Goal: Task Accomplishment & Management: Manage account settings

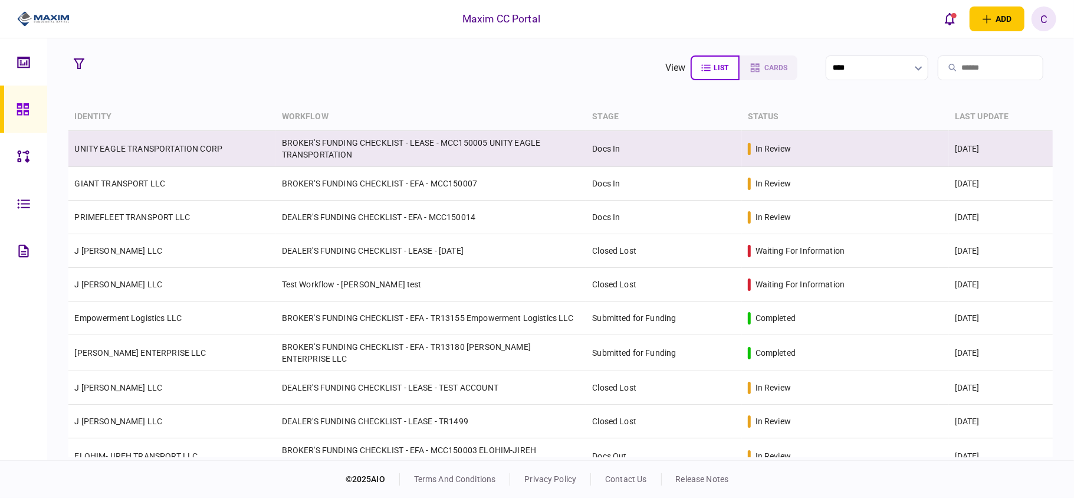
click at [203, 159] on td "UNITY EAGLE TRANSPORTATION CORP" at bounding box center [171, 149] width 207 height 36
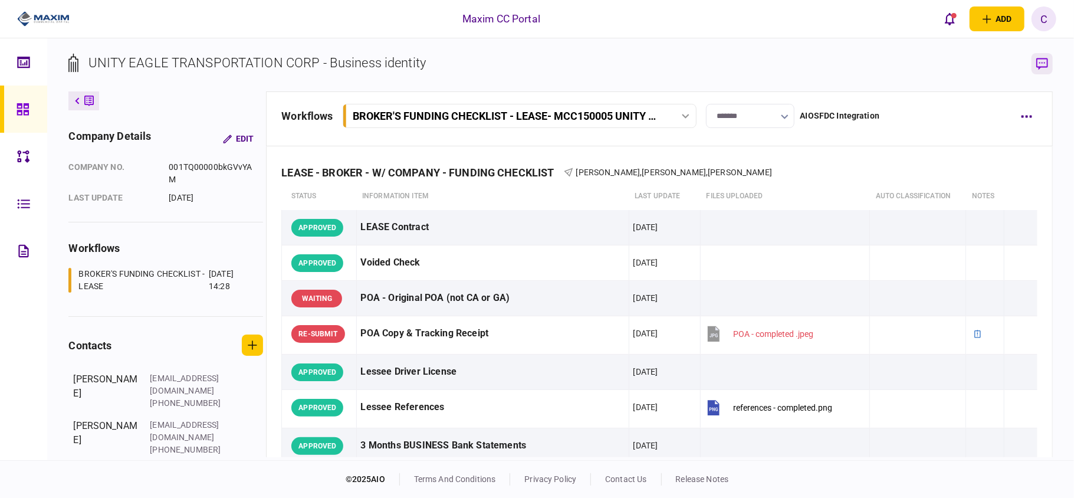
click at [1043, 60] on icon "button" at bounding box center [1042, 64] width 12 height 12
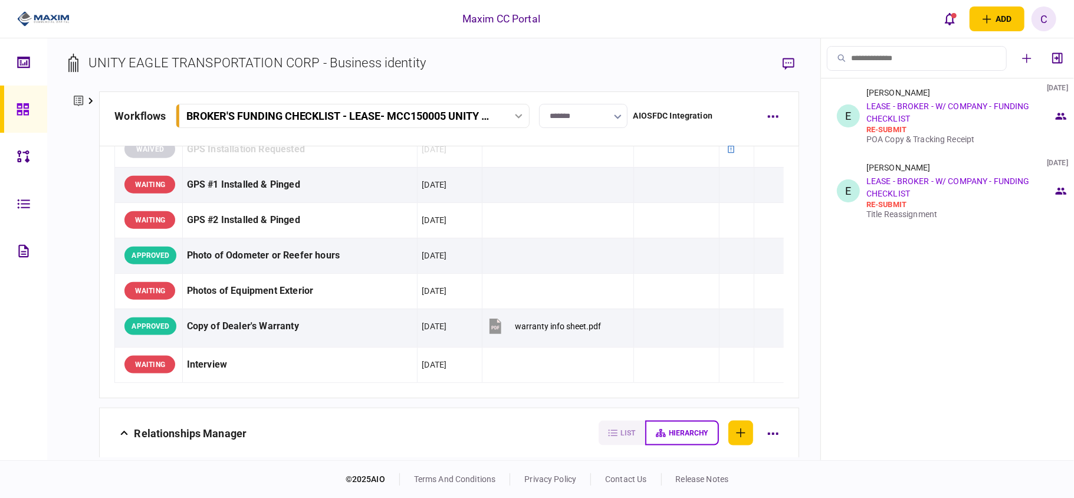
scroll to position [943, 0]
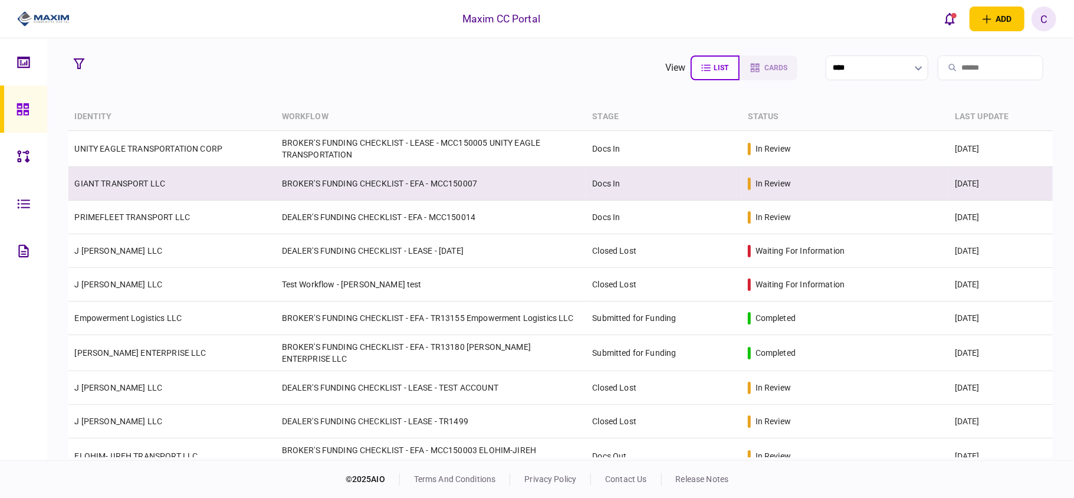
click at [295, 178] on td "BROKER'S FUNDING CHECKLIST - EFA - MCC150007" at bounding box center [431, 184] width 311 height 34
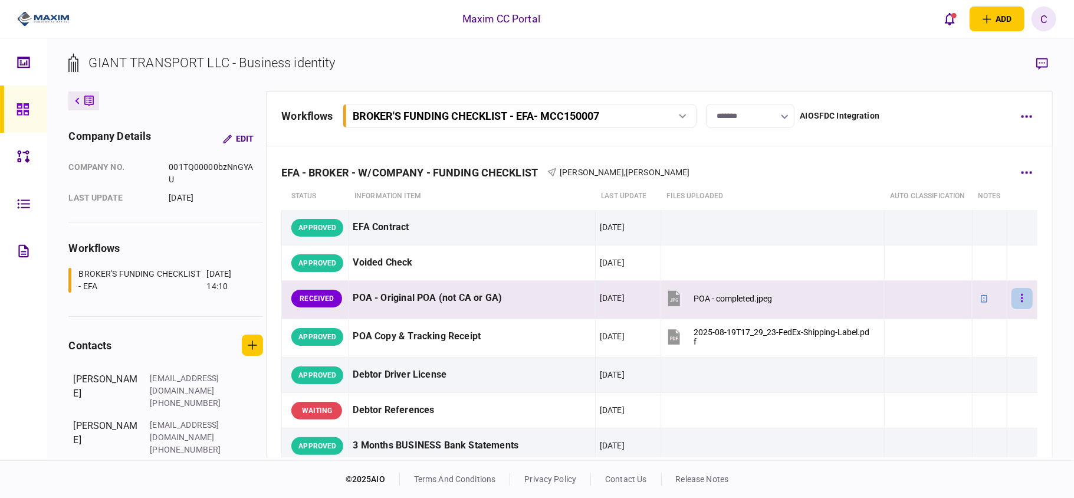
click at [1021, 304] on icon "button" at bounding box center [1022, 297] width 2 height 11
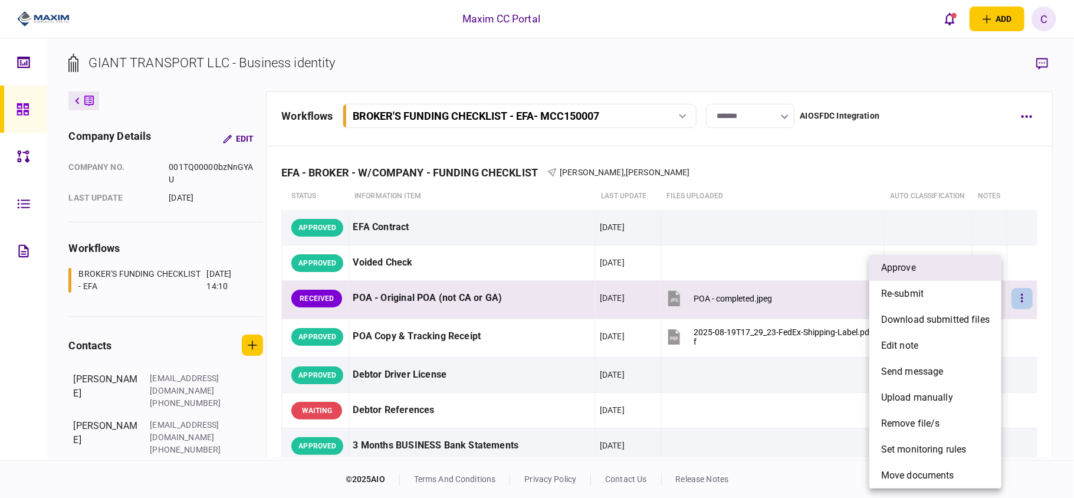
click at [928, 274] on li "approve" at bounding box center [935, 268] width 132 height 26
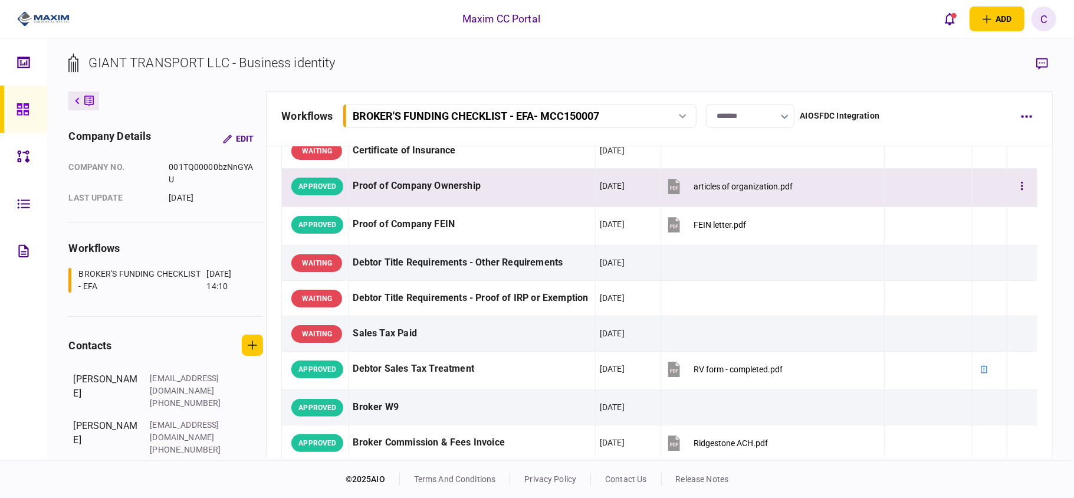
scroll to position [157, 0]
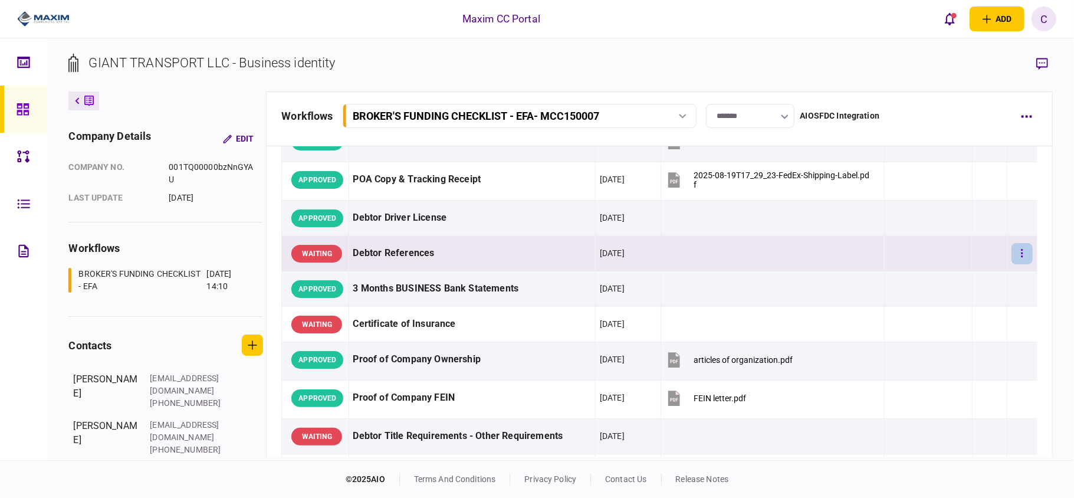
click at [1011, 264] on button "button" at bounding box center [1021, 253] width 21 height 21
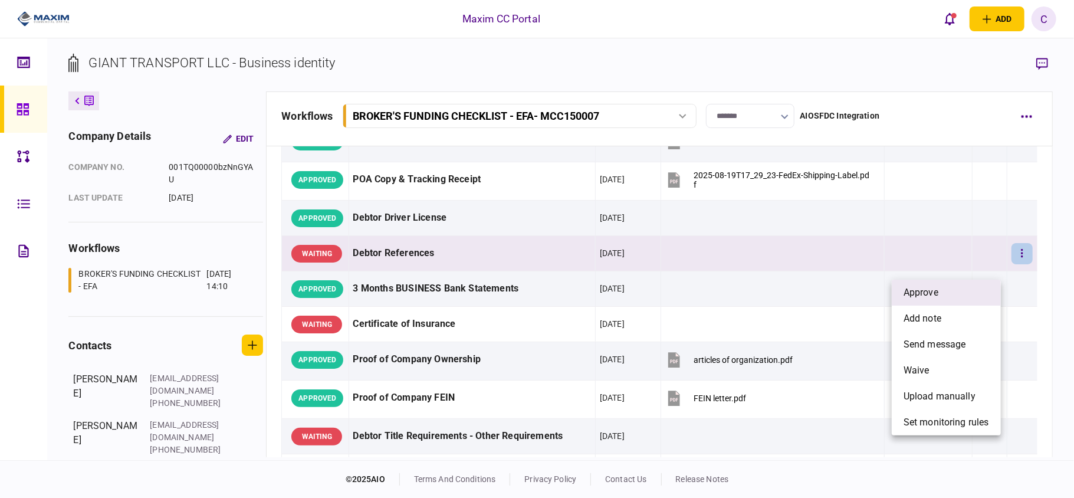
click at [922, 292] on span "approve" at bounding box center [920, 292] width 35 height 14
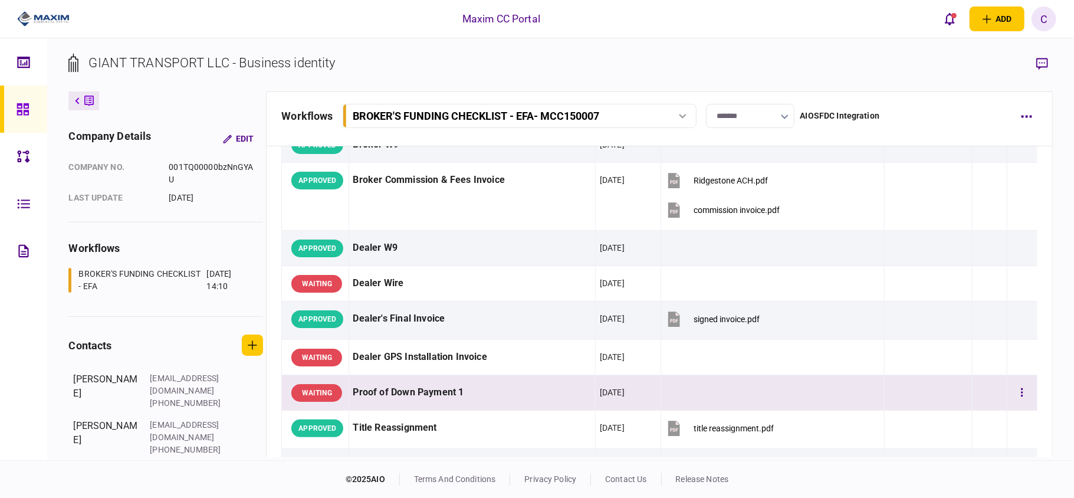
scroll to position [629, 0]
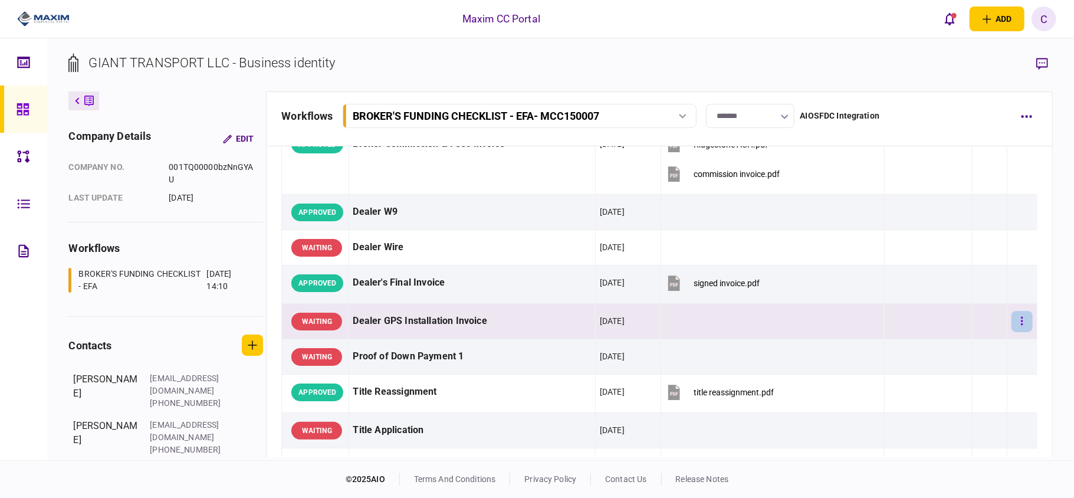
click at [1021, 325] on icon "button" at bounding box center [1022, 321] width 2 height 8
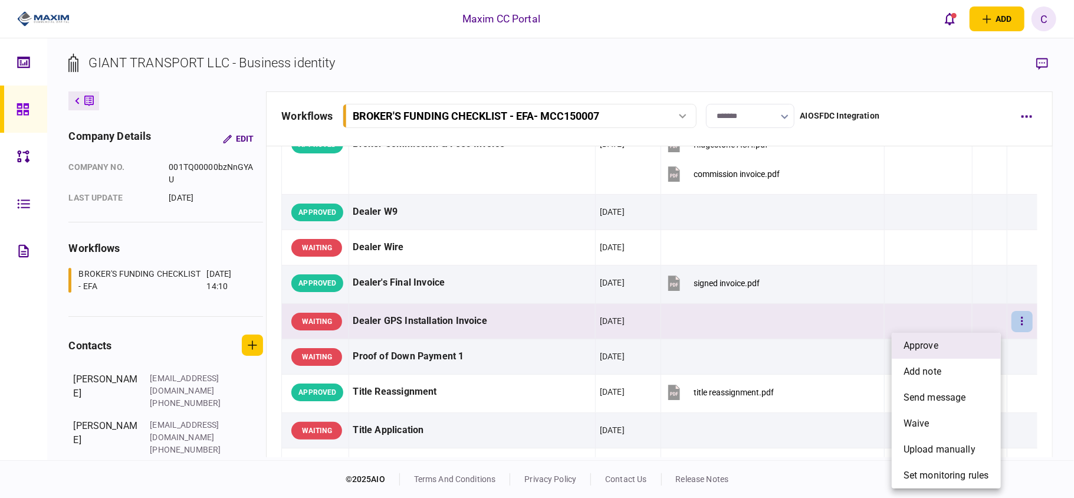
click at [942, 341] on li "approve" at bounding box center [946, 346] width 109 height 26
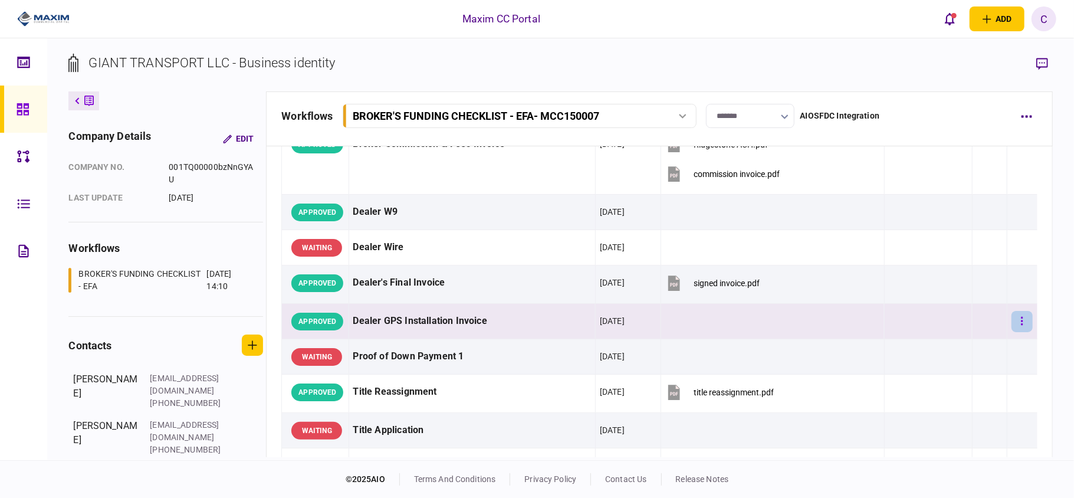
click at [1022, 332] on button "button" at bounding box center [1021, 321] width 21 height 21
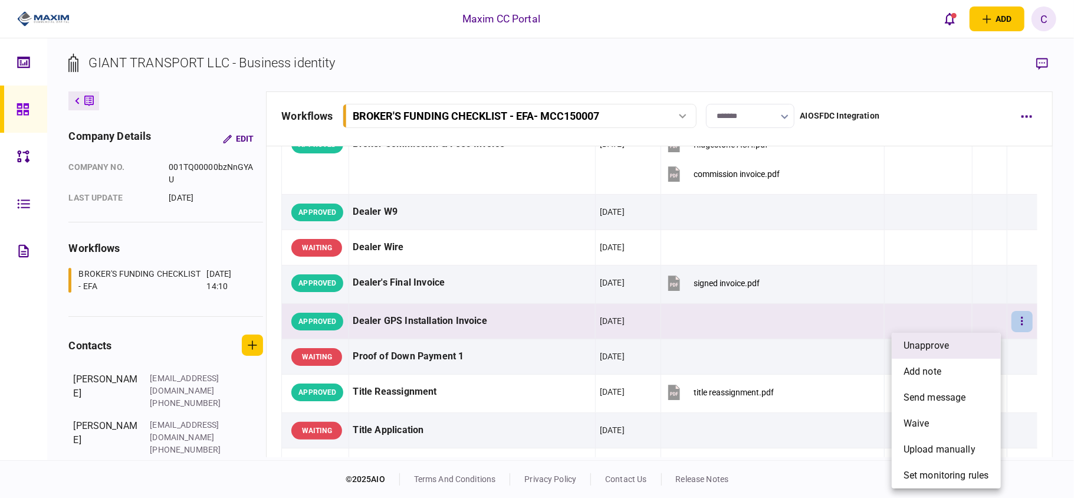
click at [965, 350] on li "unapprove" at bounding box center [946, 346] width 109 height 26
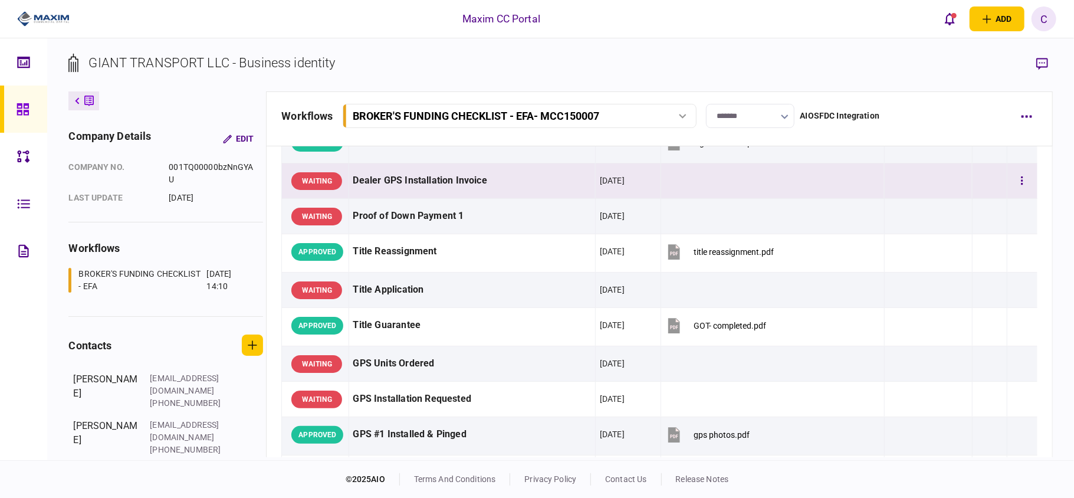
scroll to position [786, 0]
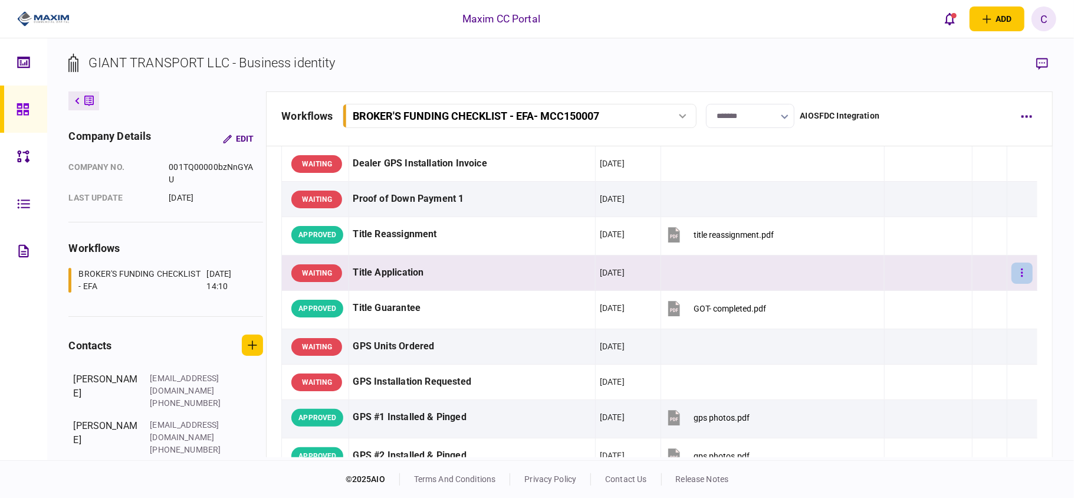
click at [1021, 277] on icon "button" at bounding box center [1022, 272] width 2 height 8
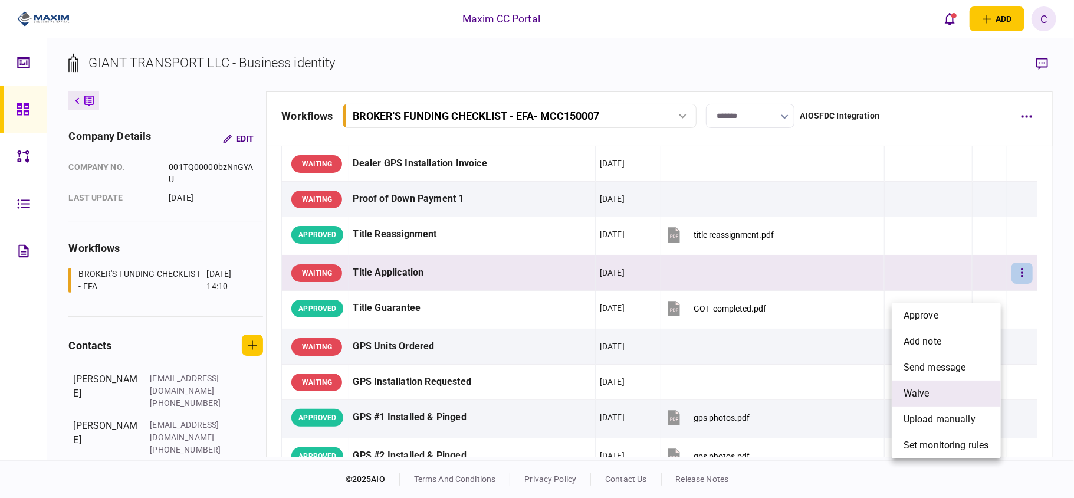
click at [927, 390] on span "waive" at bounding box center [916, 393] width 26 height 14
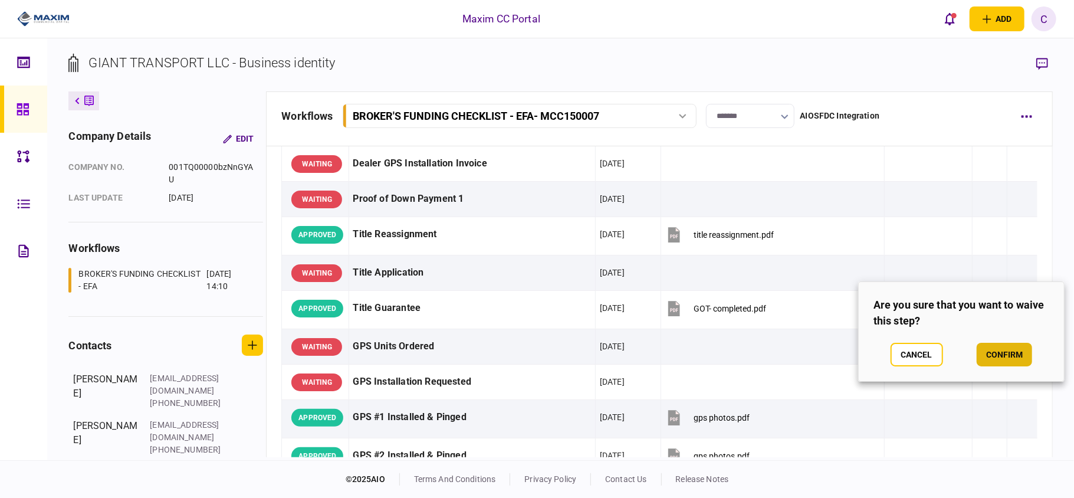
click at [997, 352] on button "confirm" at bounding box center [1004, 355] width 55 height 24
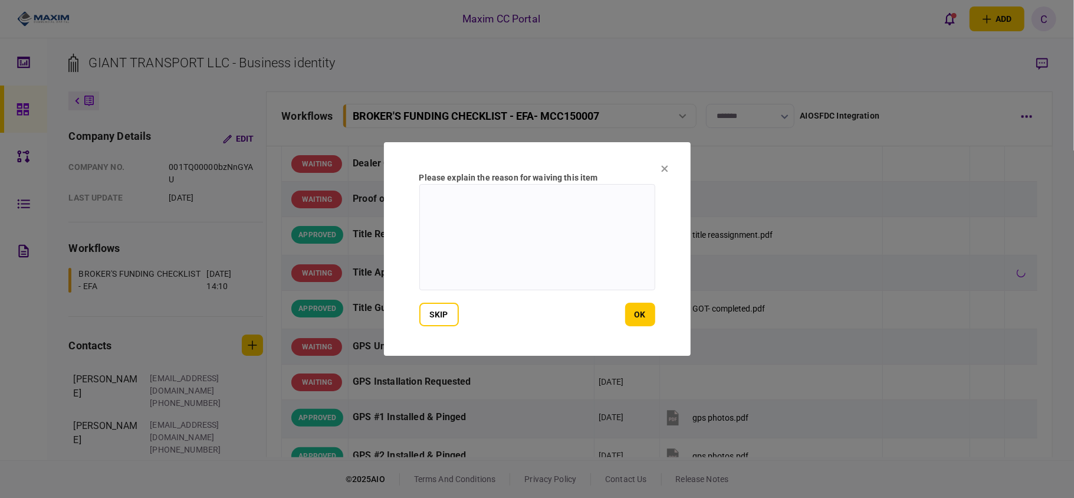
click at [475, 209] on textarea at bounding box center [537, 237] width 236 height 106
type textarea "**********"
click at [637, 311] on button "ok" at bounding box center [640, 315] width 30 height 24
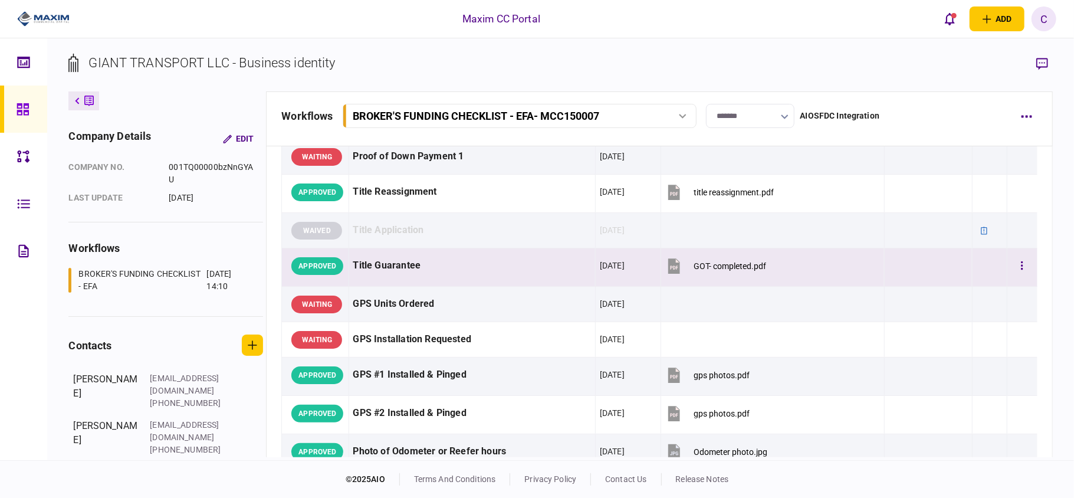
scroll to position [864, 0]
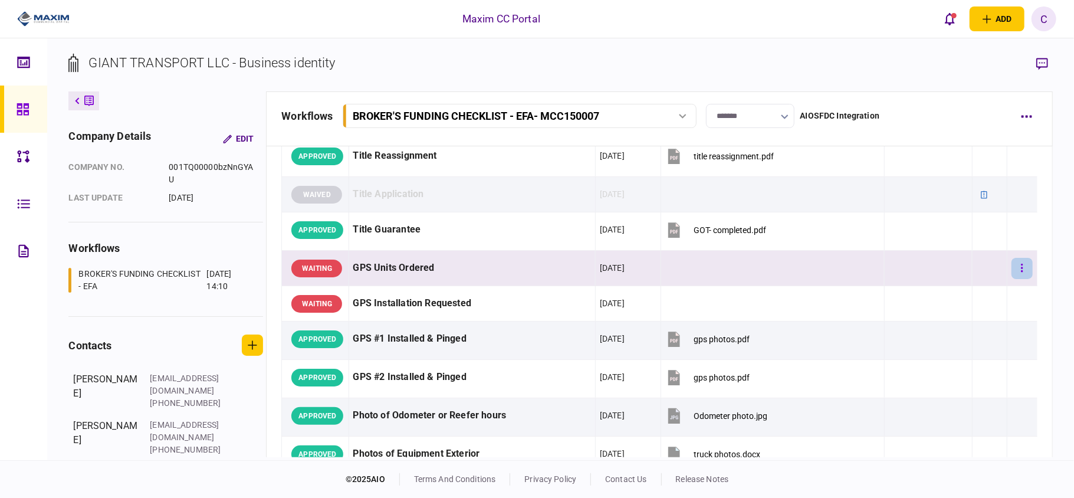
click at [1021, 272] on icon "button" at bounding box center [1022, 268] width 2 height 8
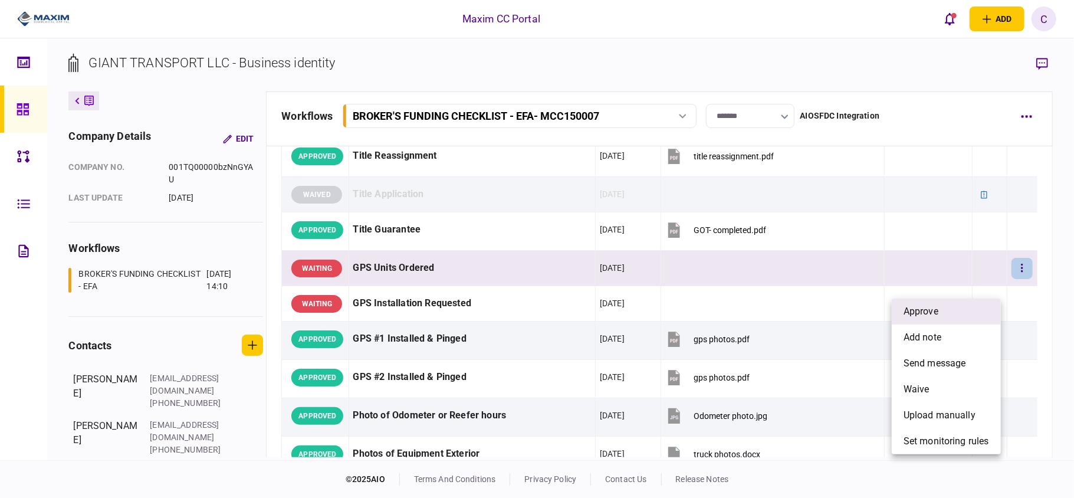
click at [961, 307] on li "approve" at bounding box center [946, 311] width 109 height 26
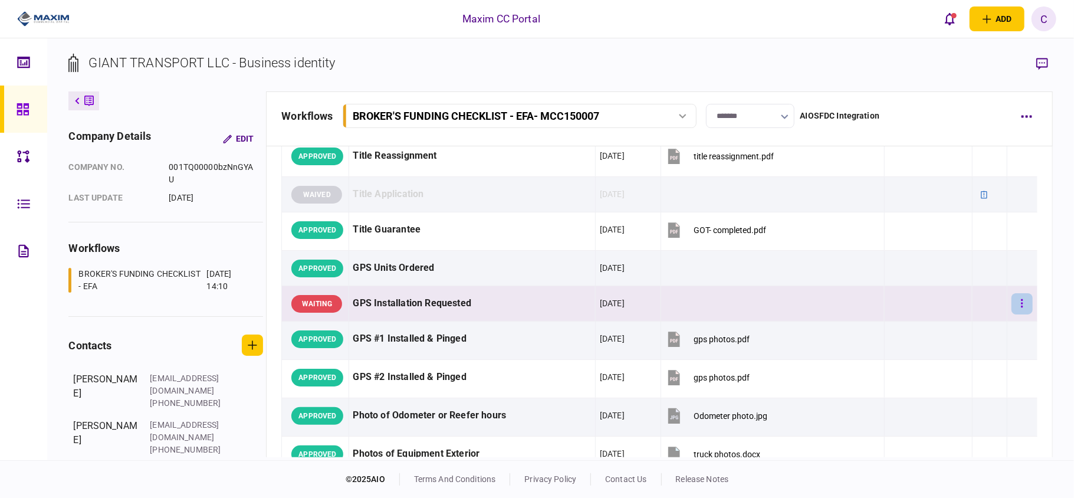
click at [1021, 309] on icon "button" at bounding box center [1022, 303] width 2 height 11
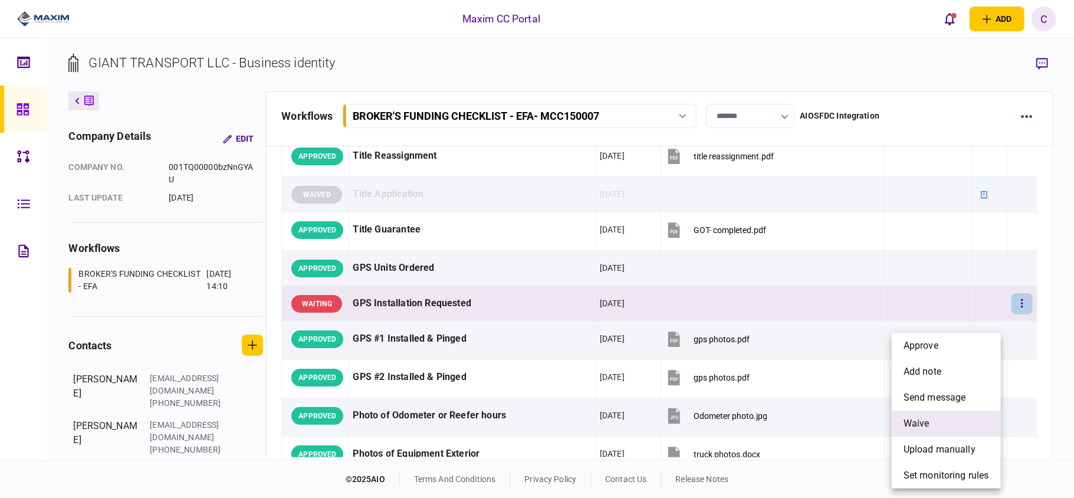
click at [903, 425] on span "waive" at bounding box center [916, 423] width 26 height 14
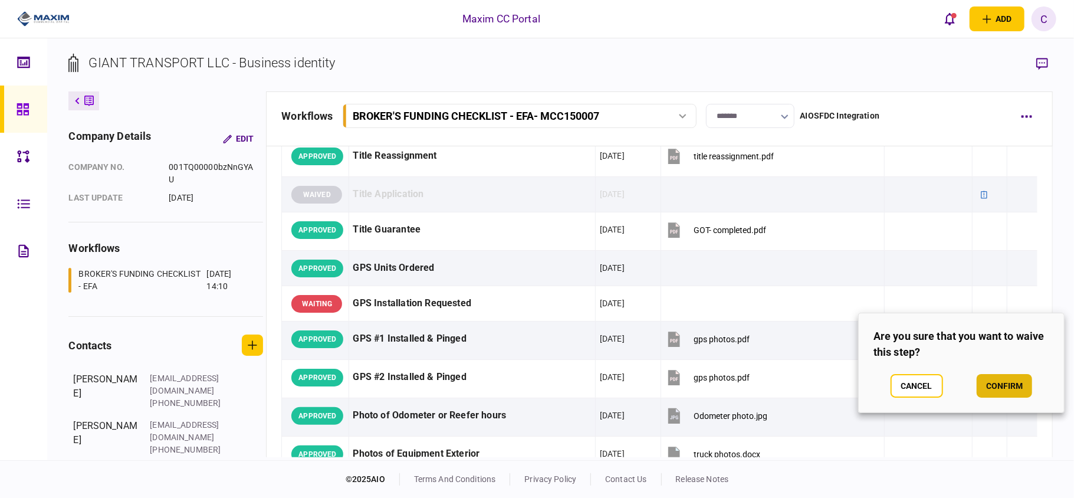
click at [1003, 392] on button "confirm" at bounding box center [1004, 386] width 55 height 24
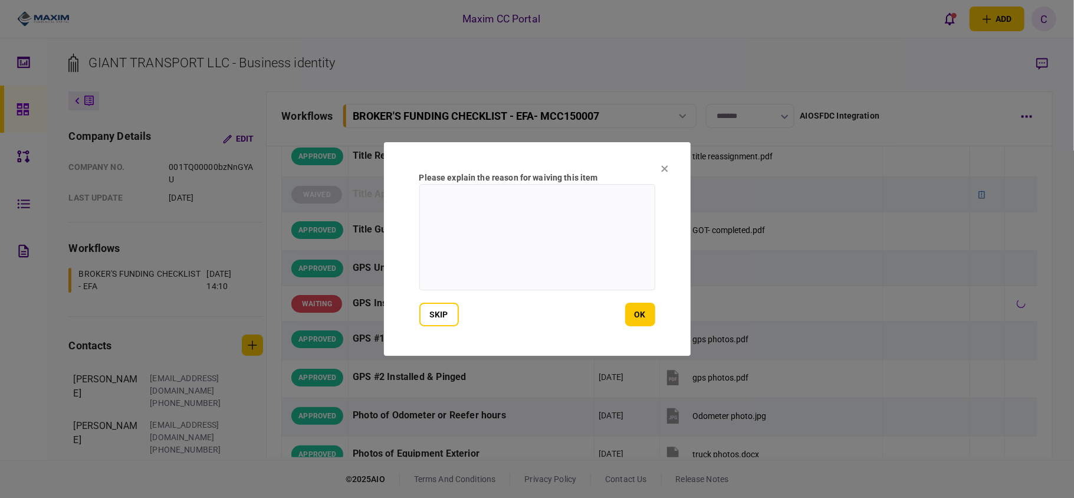
click at [534, 210] on textarea at bounding box center [537, 237] width 236 height 106
type textarea "**********"
click at [633, 314] on button "ok" at bounding box center [640, 315] width 30 height 24
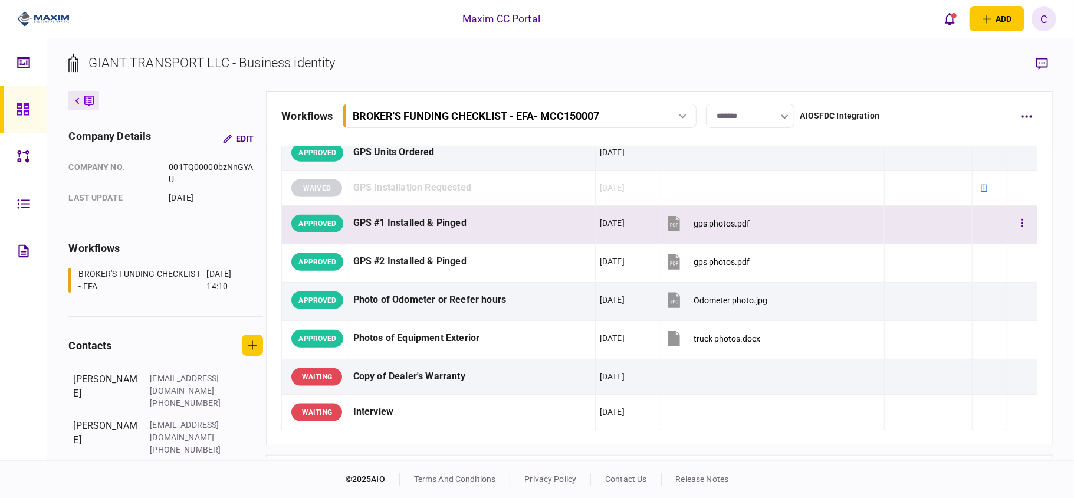
scroll to position [1022, 0]
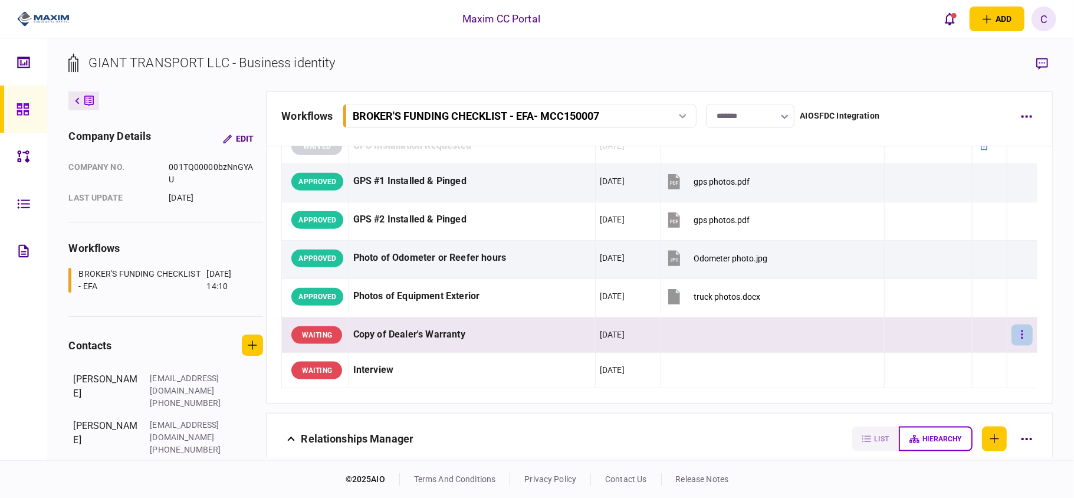
click at [1021, 340] on icon "button" at bounding box center [1022, 334] width 2 height 11
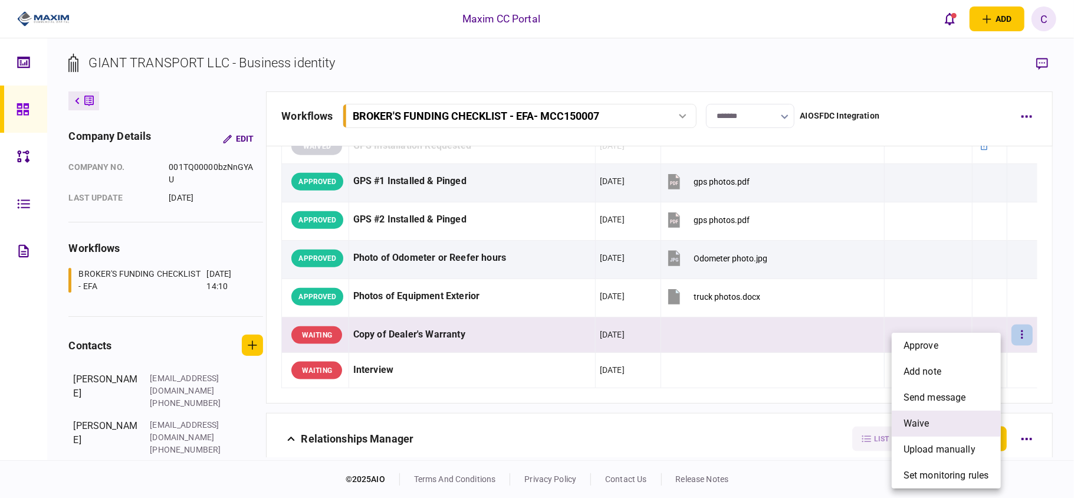
click at [909, 417] on span "waive" at bounding box center [916, 423] width 26 height 14
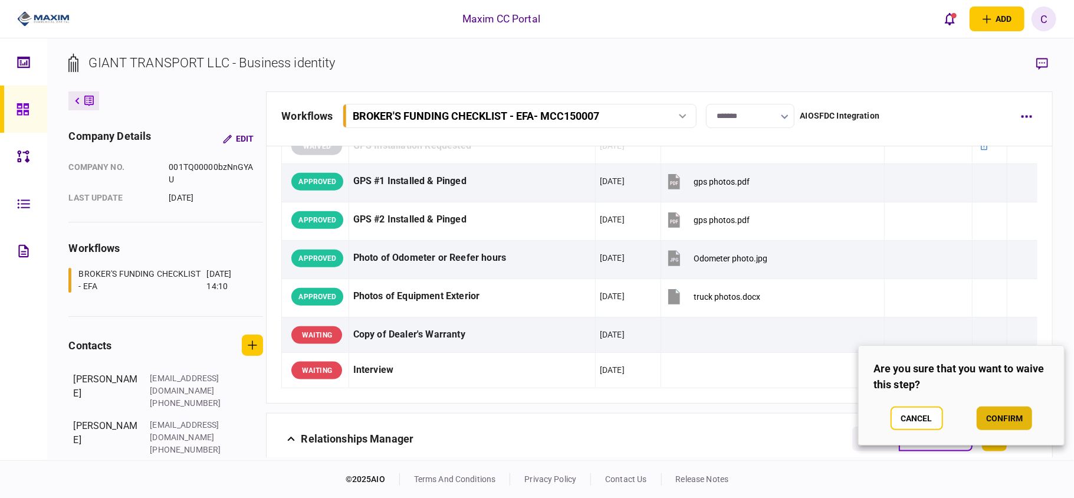
click at [1000, 426] on button "confirm" at bounding box center [1004, 418] width 55 height 24
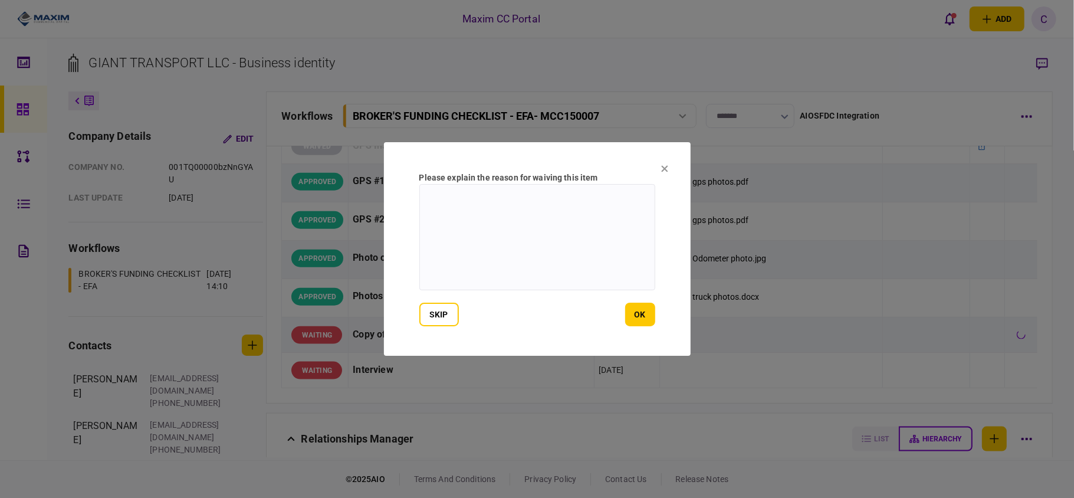
click at [535, 215] on textarea at bounding box center [537, 237] width 236 height 106
type textarea "***"
click at [644, 310] on button "ok" at bounding box center [640, 315] width 30 height 24
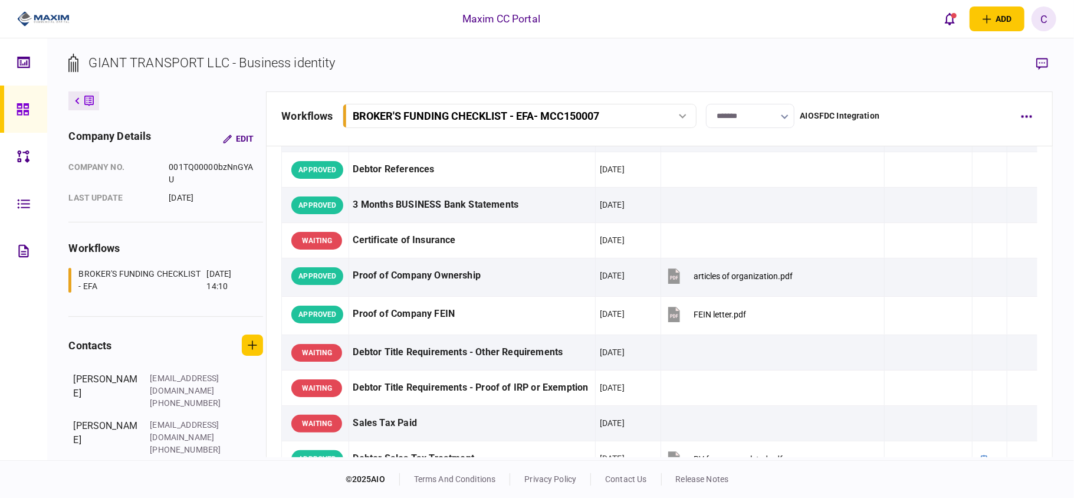
scroll to position [0, 0]
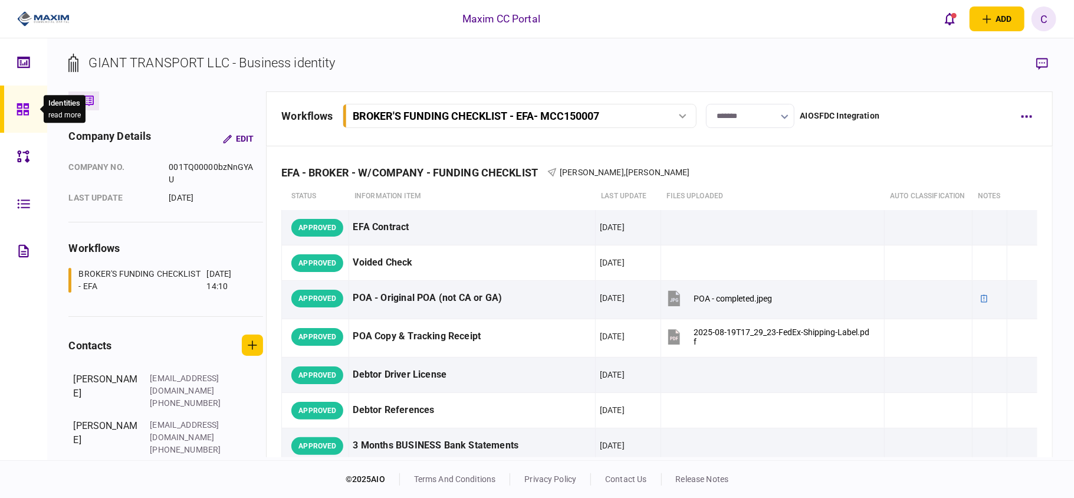
click at [19, 107] on icon at bounding box center [23, 110] width 13 height 14
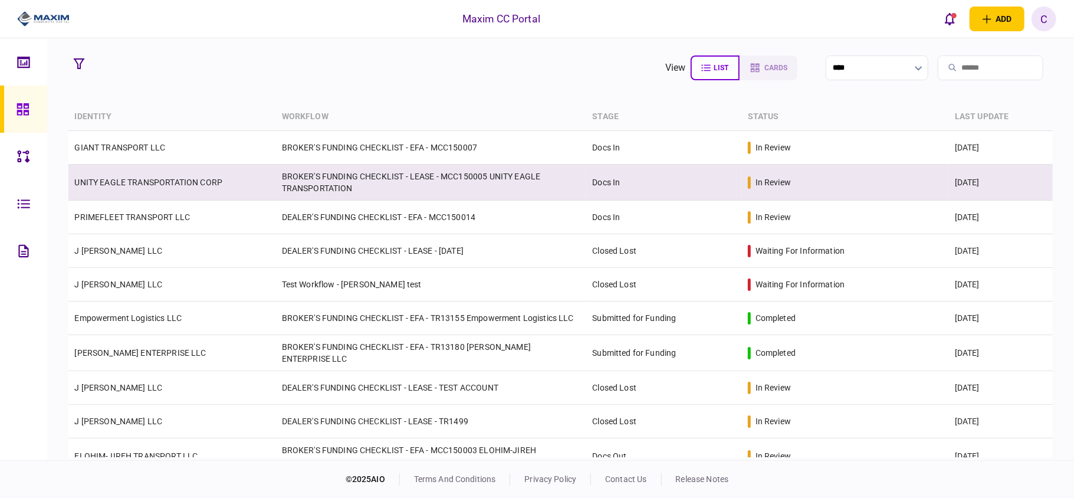
click at [191, 182] on link "UNITY EAGLE TRANSPORTATION CORP" at bounding box center [148, 181] width 148 height 9
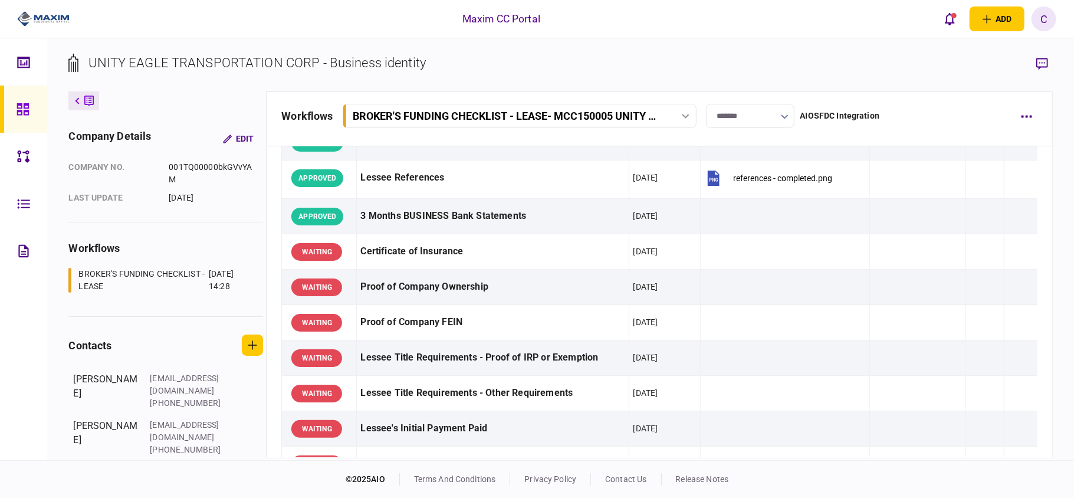
scroll to position [236, 0]
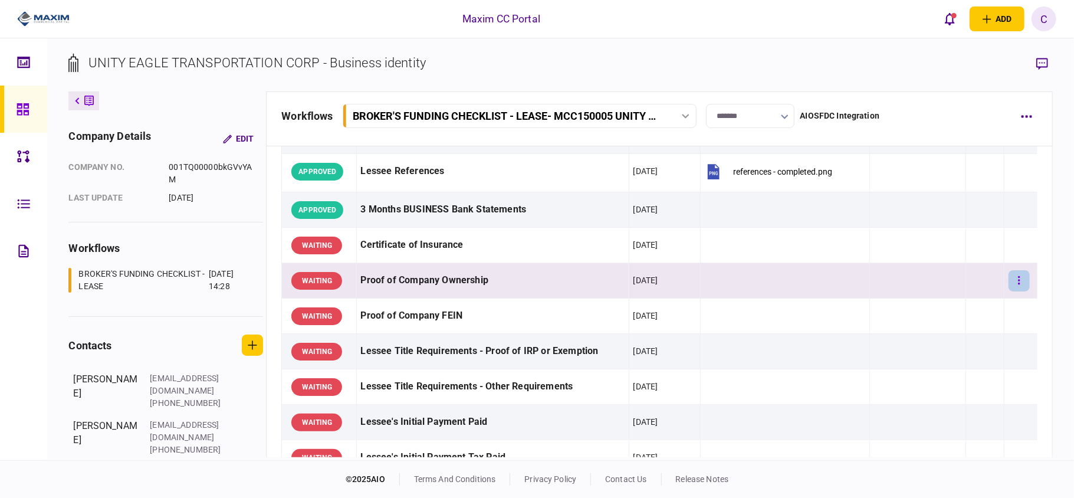
click at [1008, 272] on button "button" at bounding box center [1018, 280] width 21 height 21
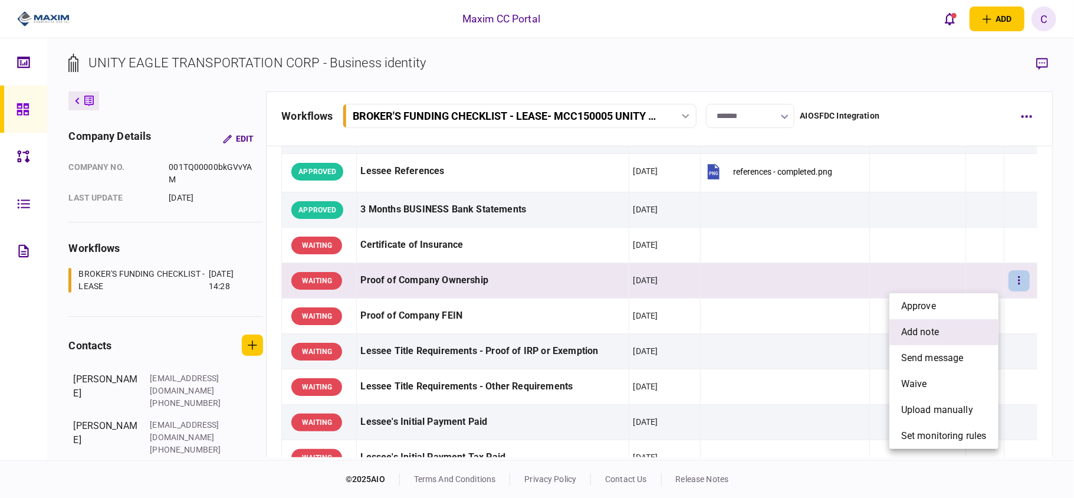
click at [918, 324] on li "add note" at bounding box center [943, 332] width 109 height 26
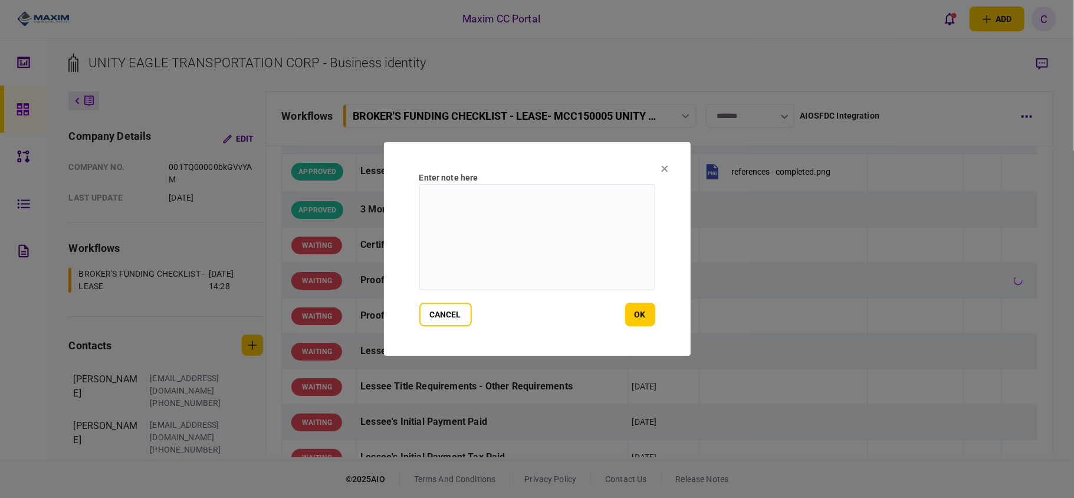
click at [526, 213] on textarea at bounding box center [537, 237] width 236 height 106
paste textarea "**********"
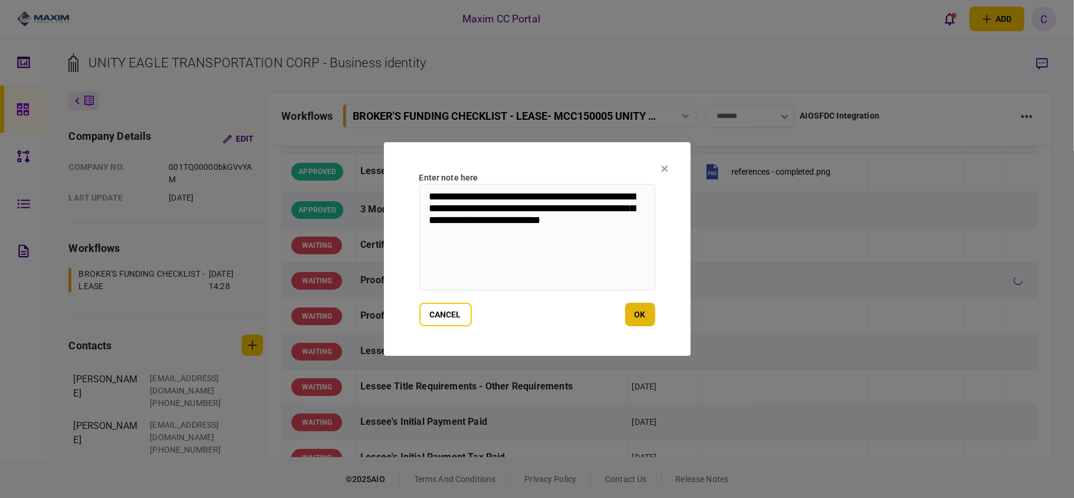
type textarea "**********"
click at [633, 310] on button "ok" at bounding box center [640, 315] width 30 height 24
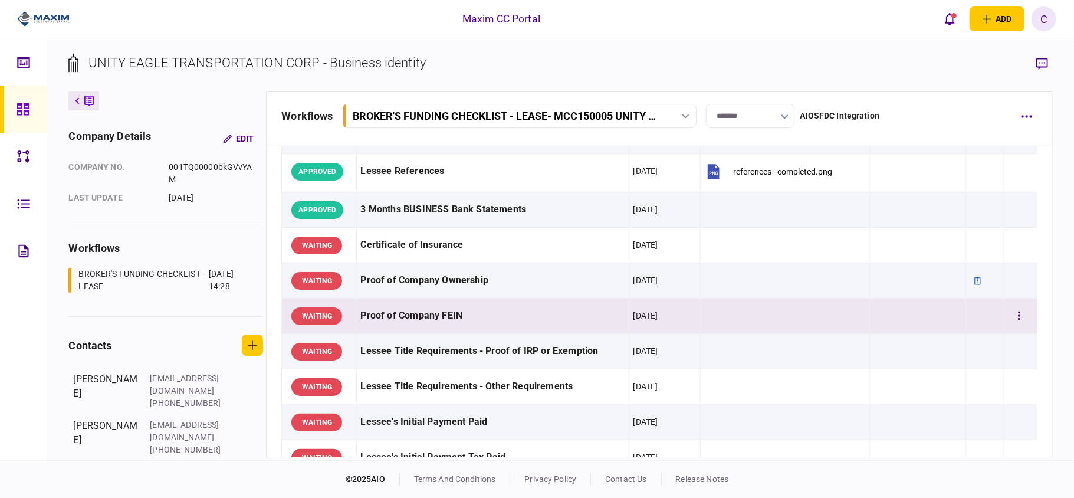
scroll to position [314, 0]
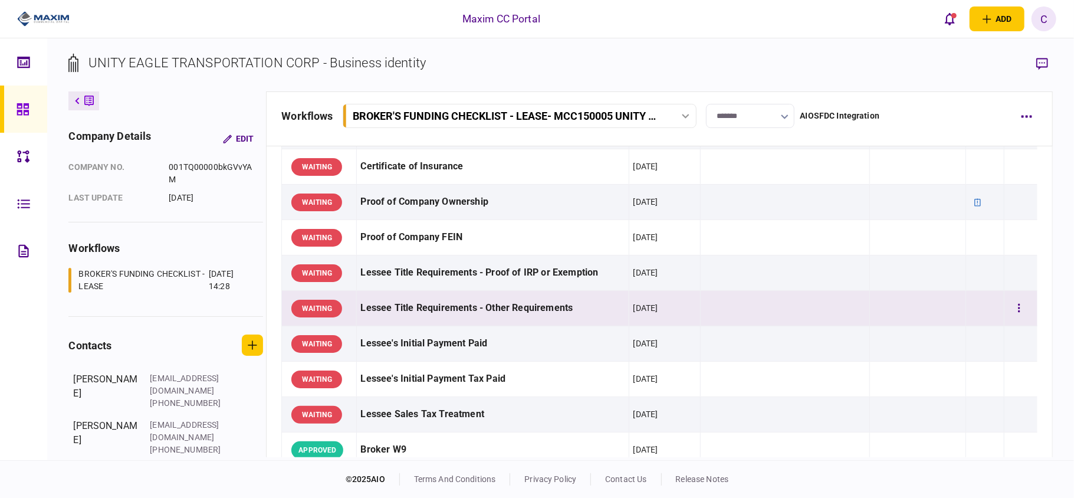
click at [979, 309] on td at bounding box center [985, 308] width 38 height 35
click at [1008, 309] on button "button" at bounding box center [1018, 308] width 21 height 21
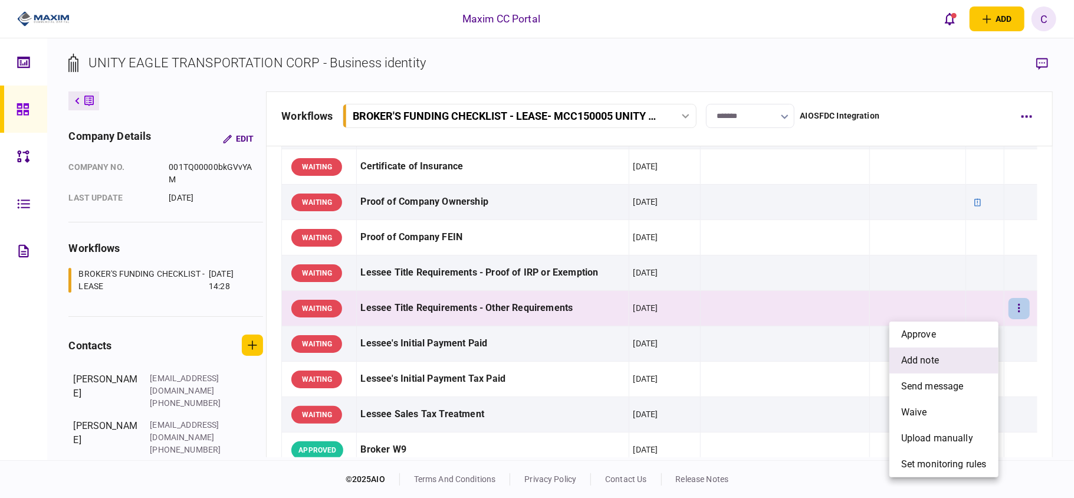
click at [916, 364] on span "add note" at bounding box center [920, 360] width 38 height 14
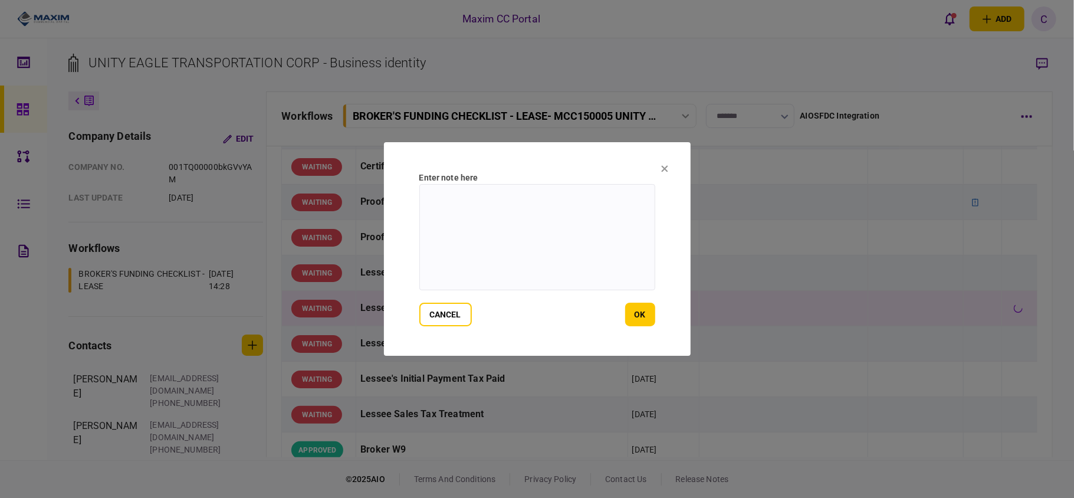
click at [471, 208] on textarea at bounding box center [537, 237] width 236 height 106
paste textarea "**********"
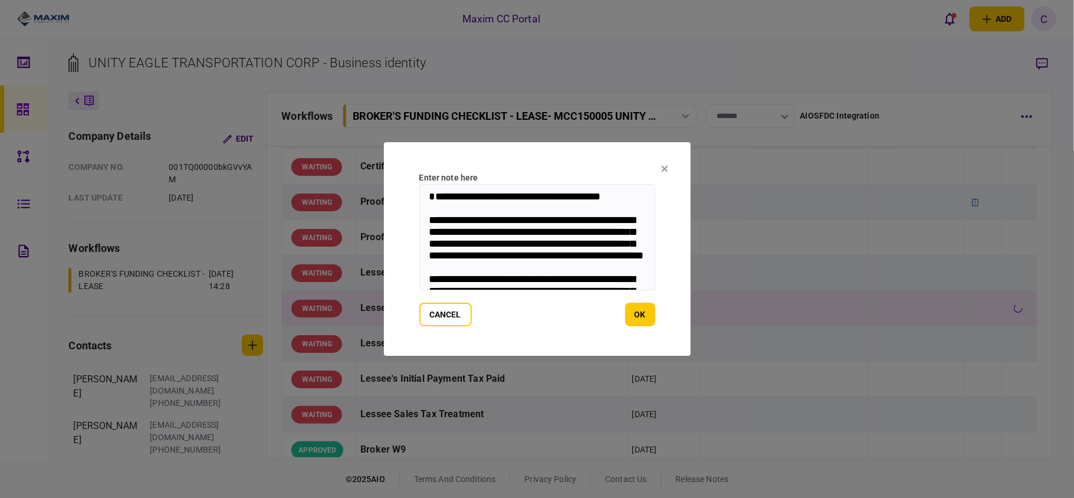
scroll to position [52, 0]
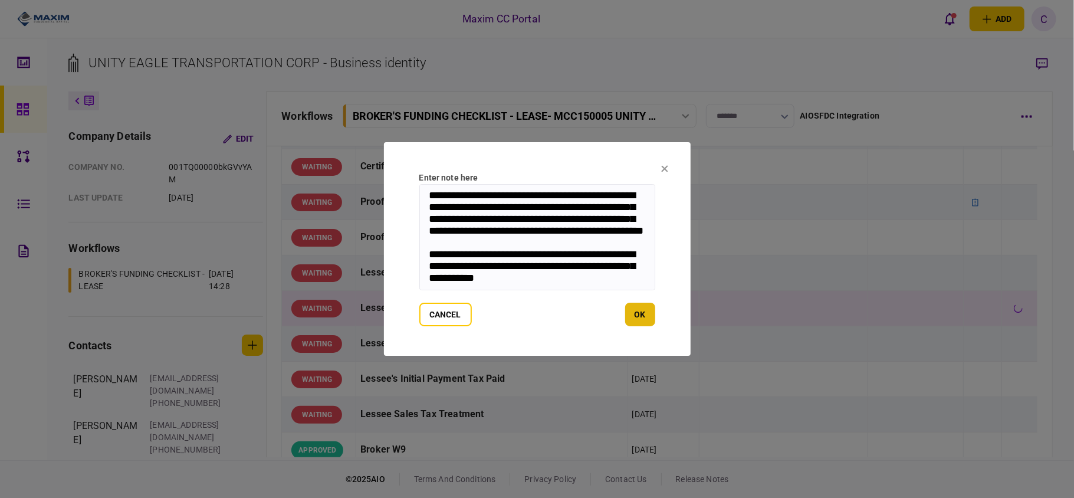
type textarea "**********"
click at [640, 312] on button "ok" at bounding box center [640, 315] width 30 height 24
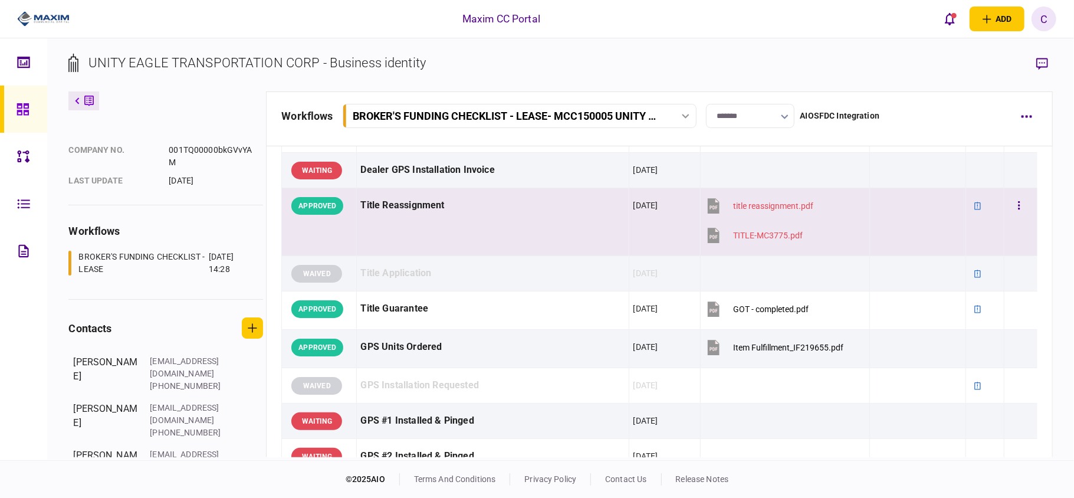
scroll to position [786, 0]
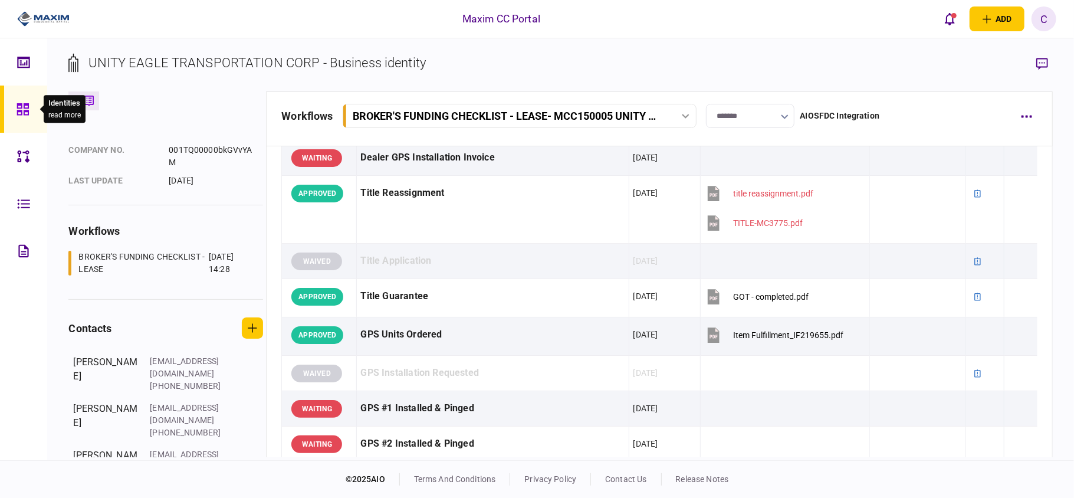
click at [19, 98] on div at bounding box center [26, 109] width 19 height 47
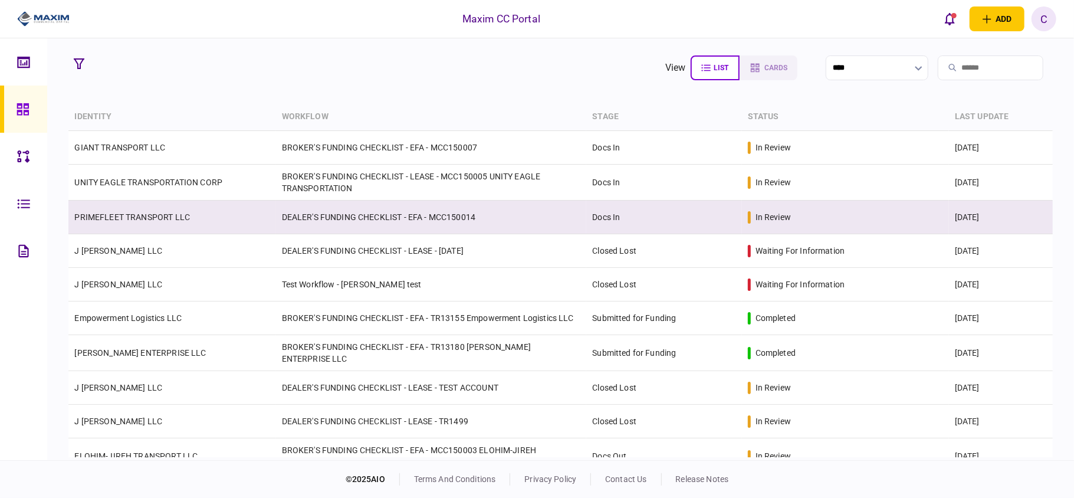
click at [126, 212] on link "PRIMEFLEET TRANSPORT LLC" at bounding box center [132, 216] width 116 height 9
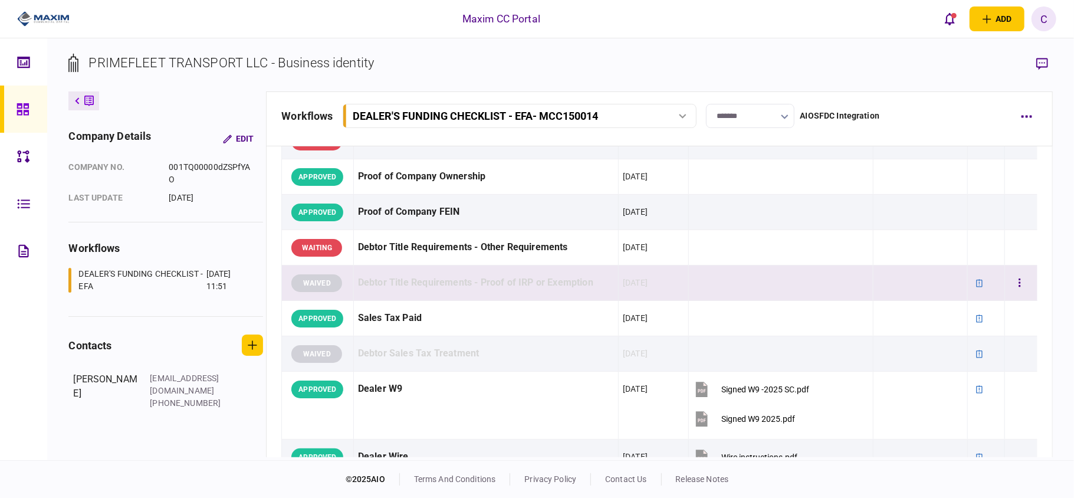
scroll to position [629, 0]
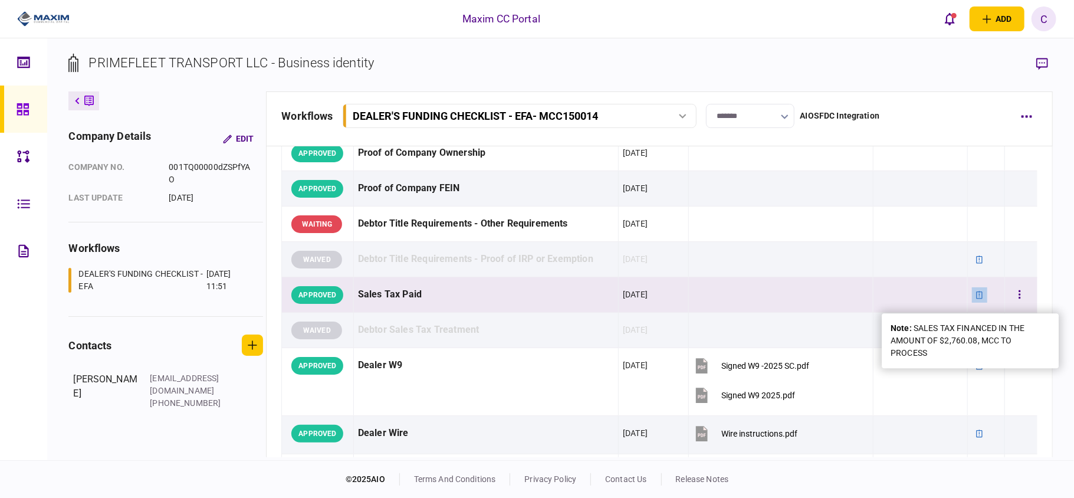
click at [976, 298] on icon at bounding box center [979, 295] width 6 height 8
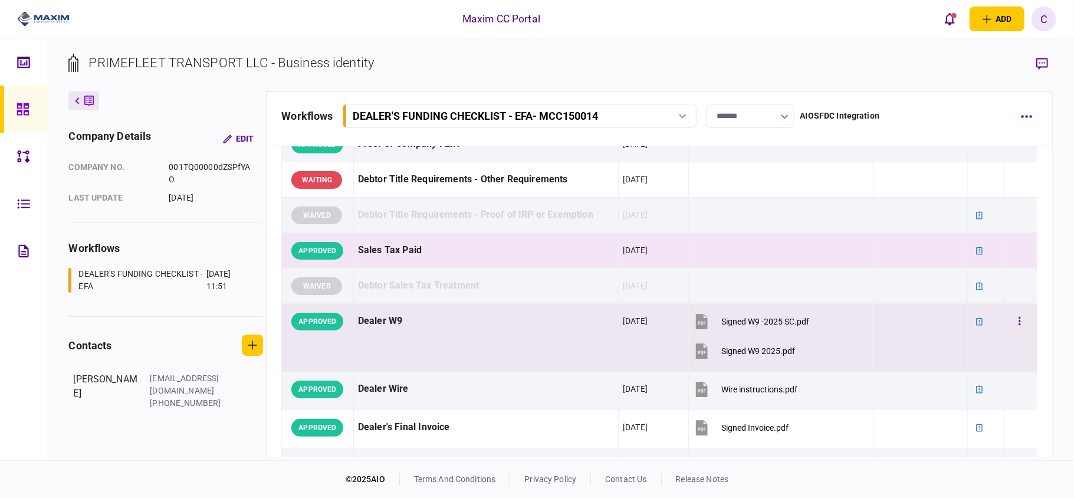
scroll to position [708, 0]
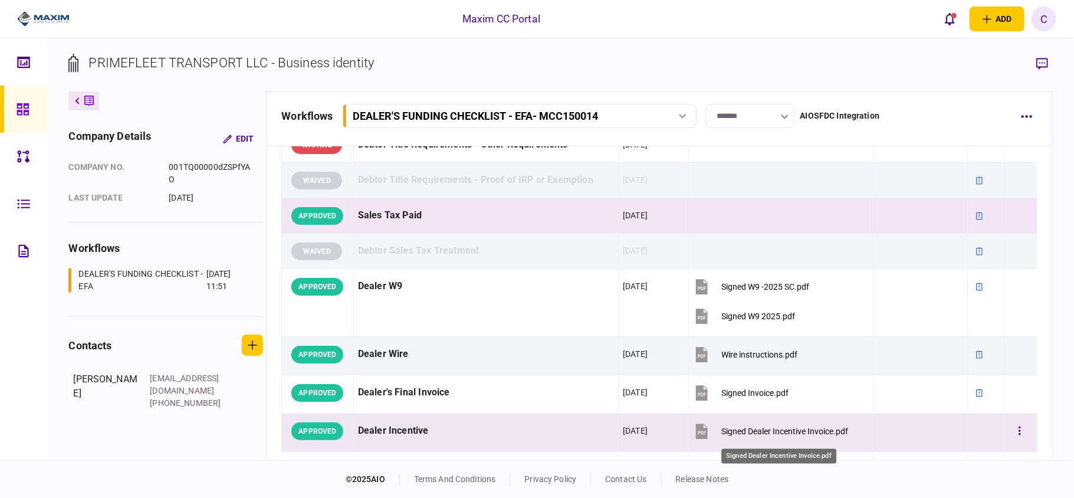
click at [742, 435] on div "Signed Dealer Incentive Invoice.pdf" at bounding box center [784, 430] width 127 height 9
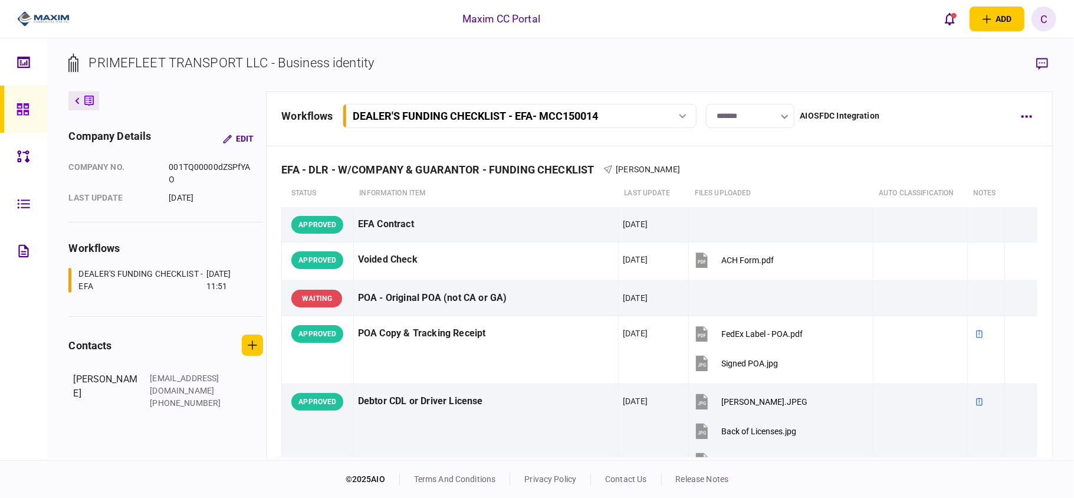
scroll to position [0, 0]
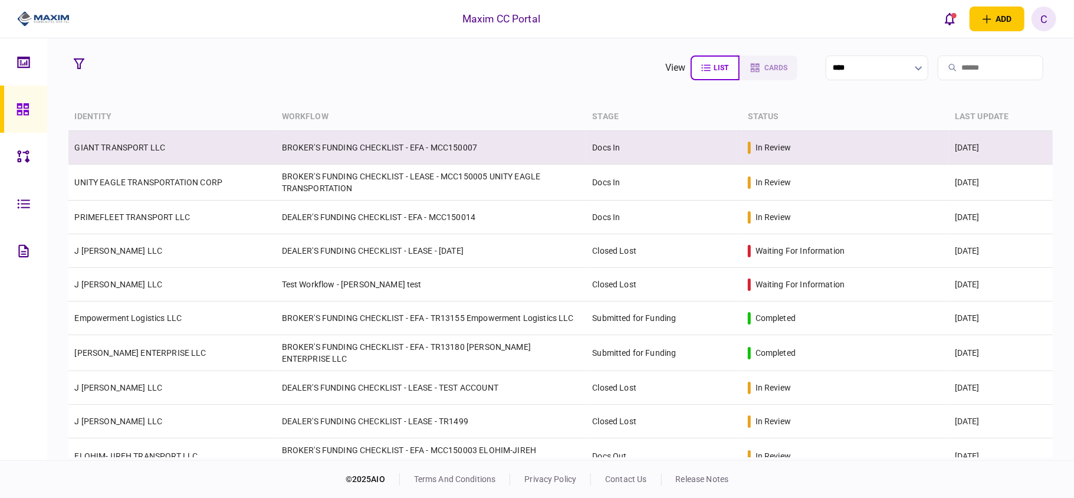
click at [134, 146] on link "GIANT TRANSPORT LLC" at bounding box center [119, 147] width 91 height 9
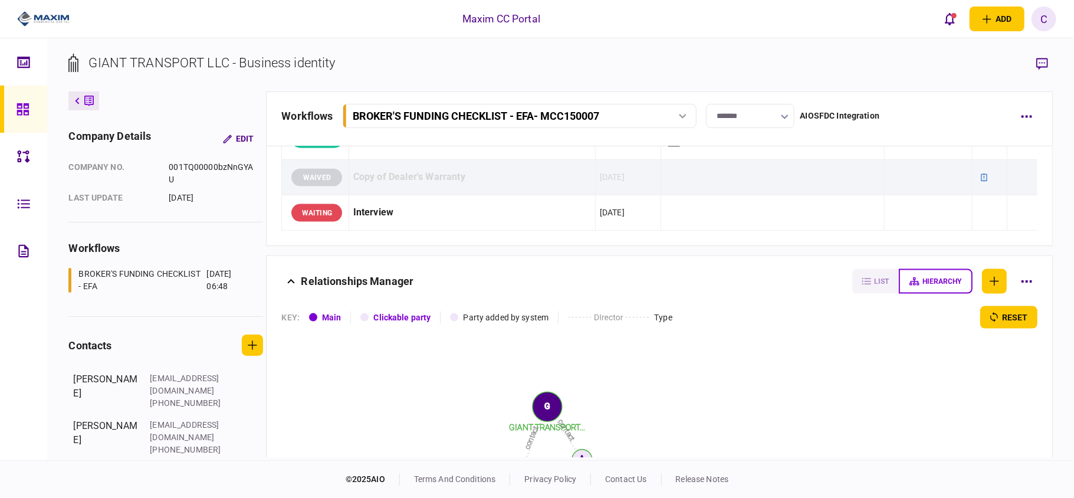
scroll to position [1385, 0]
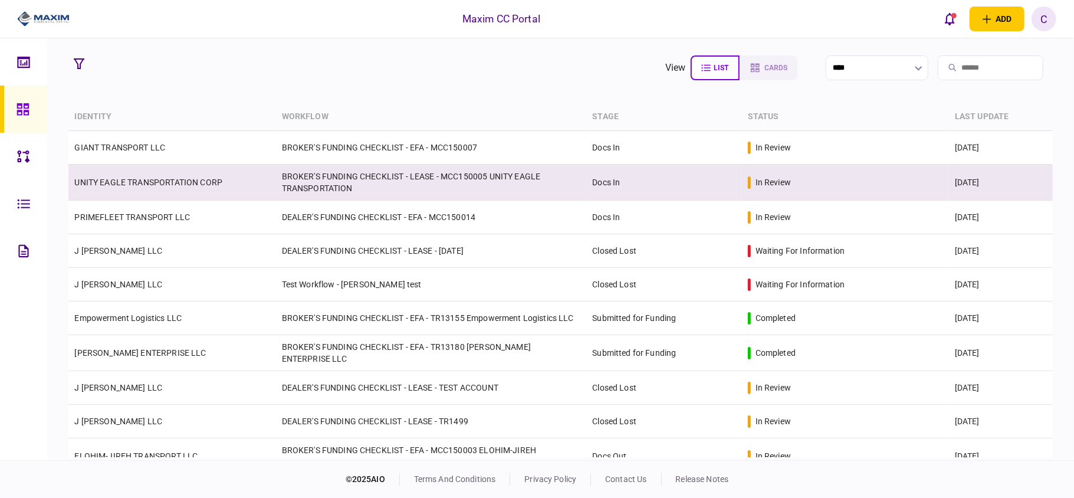
click at [271, 173] on td "UNITY EAGLE TRANSPORTATION CORP" at bounding box center [171, 183] width 207 height 36
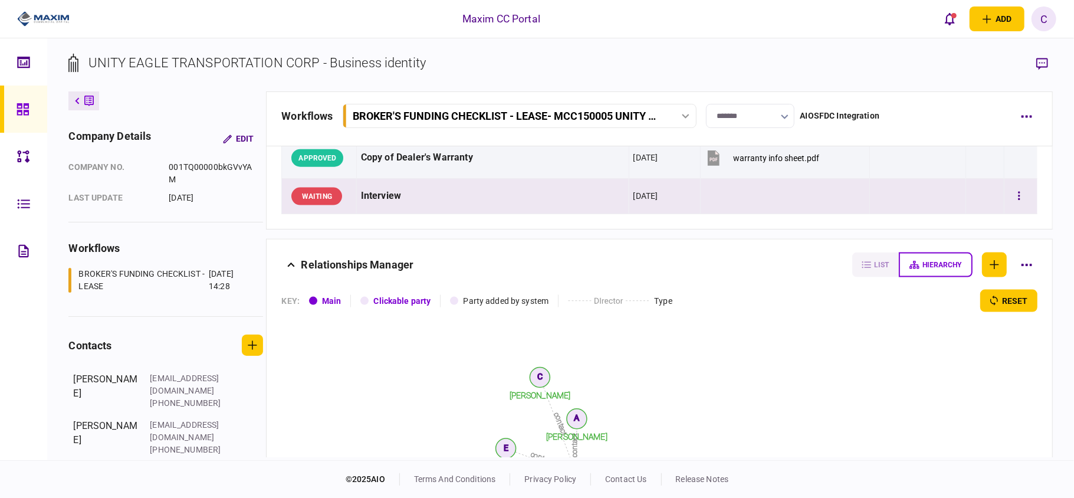
scroll to position [1179, 0]
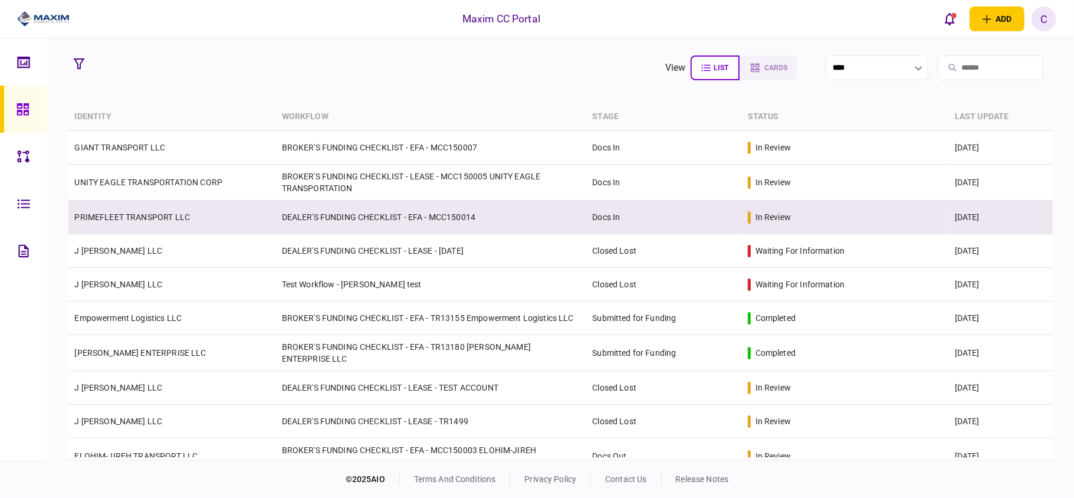
click at [317, 213] on td "DEALER'S FUNDING CHECKLIST - EFA - MCC150014" at bounding box center [431, 217] width 311 height 34
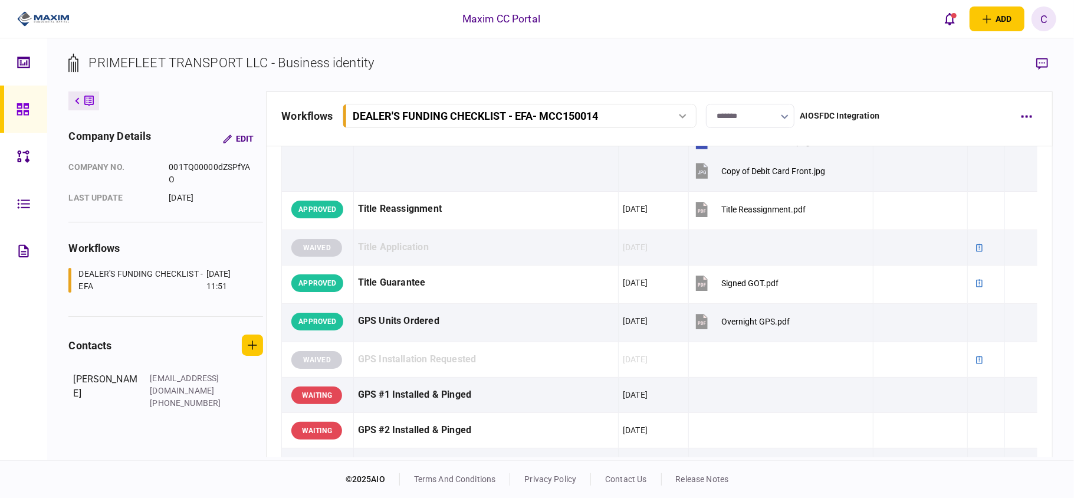
scroll to position [1179, 0]
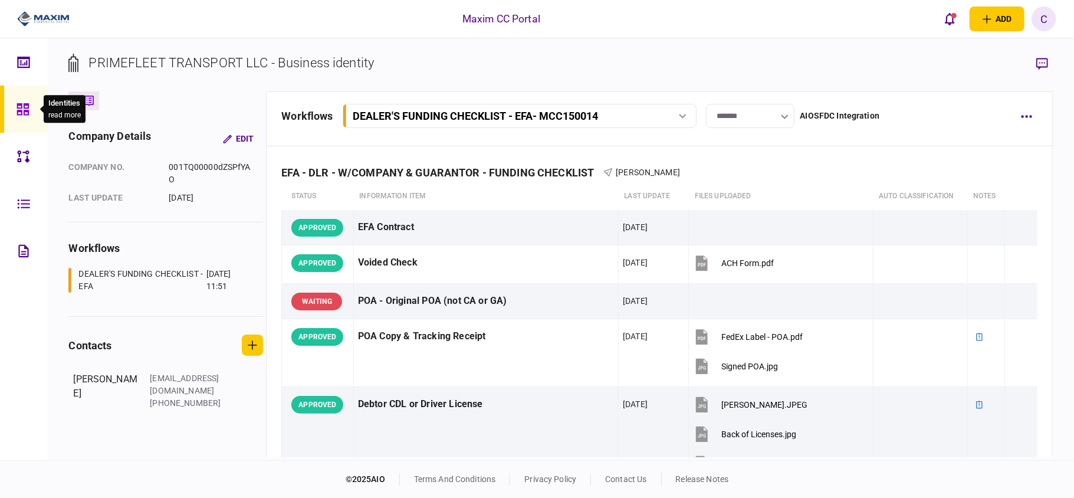
click at [17, 113] on icon at bounding box center [23, 109] width 12 height 12
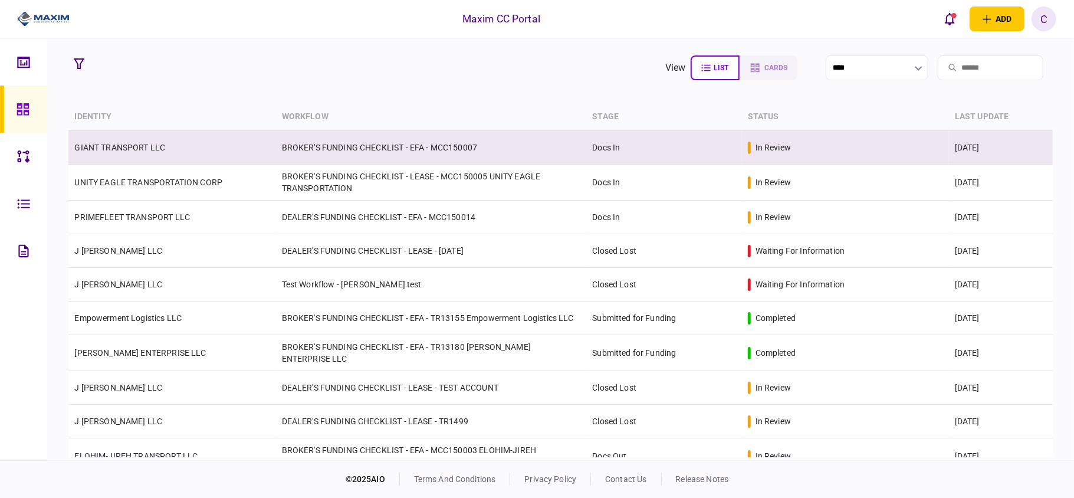
click at [432, 152] on td "BROKER'S FUNDING CHECKLIST - EFA - MCC150007" at bounding box center [431, 148] width 311 height 34
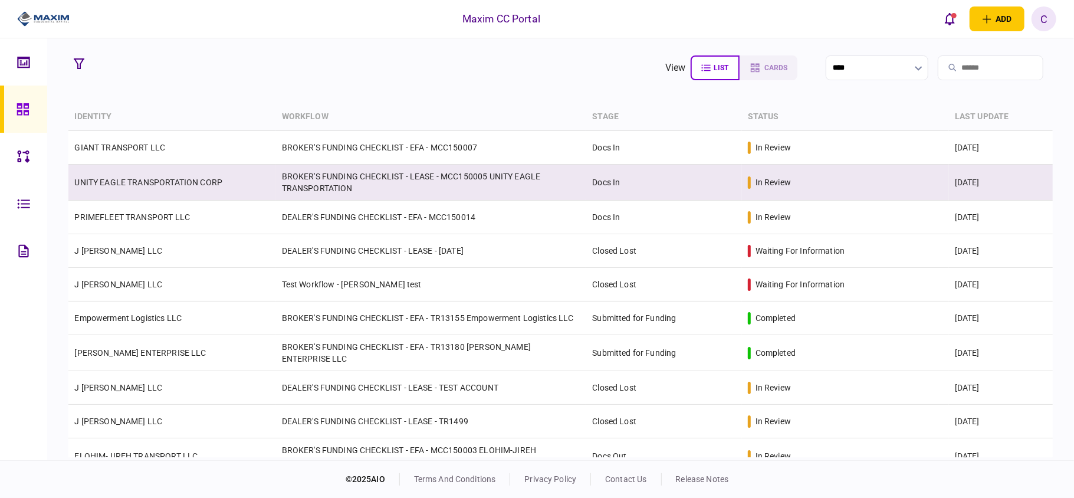
click at [208, 180] on link "UNITY EAGLE TRANSPORTATION CORP" at bounding box center [148, 181] width 148 height 9
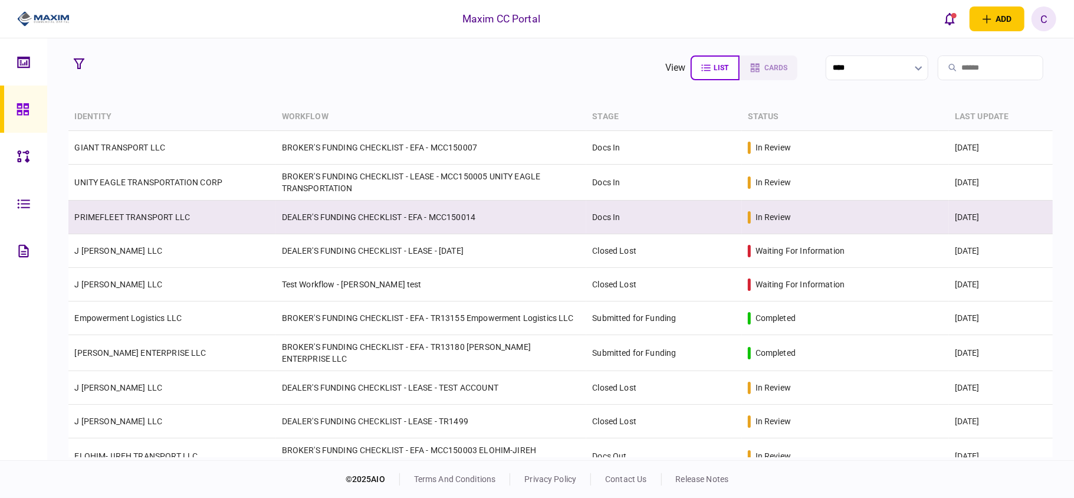
click at [139, 220] on link "PRIMEFLEET TRANSPORT LLC" at bounding box center [132, 216] width 116 height 9
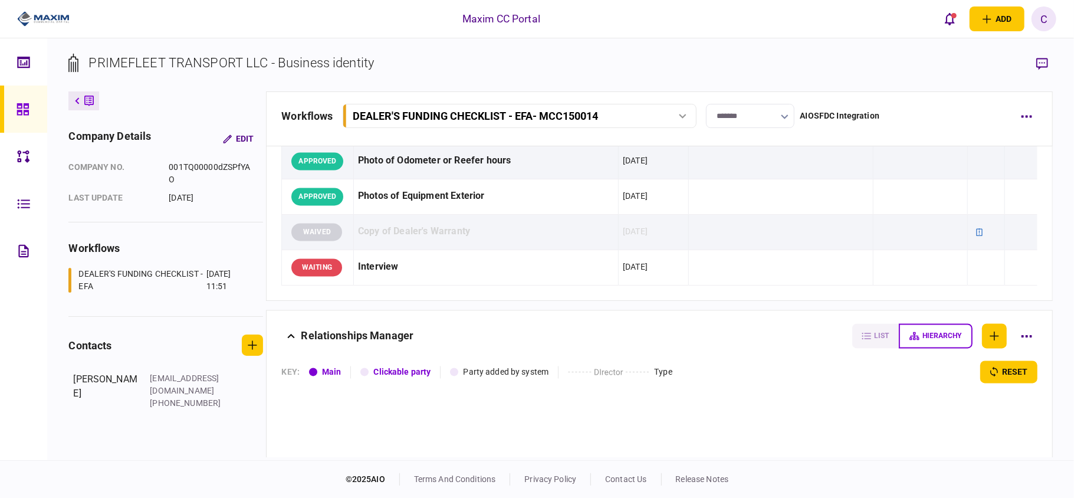
scroll to position [1572, 0]
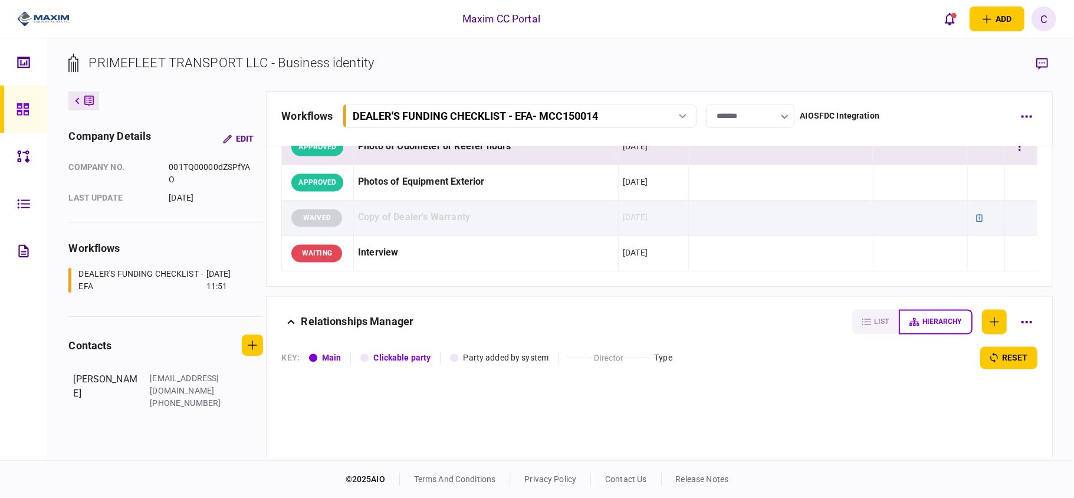
scroll to position [1730, 0]
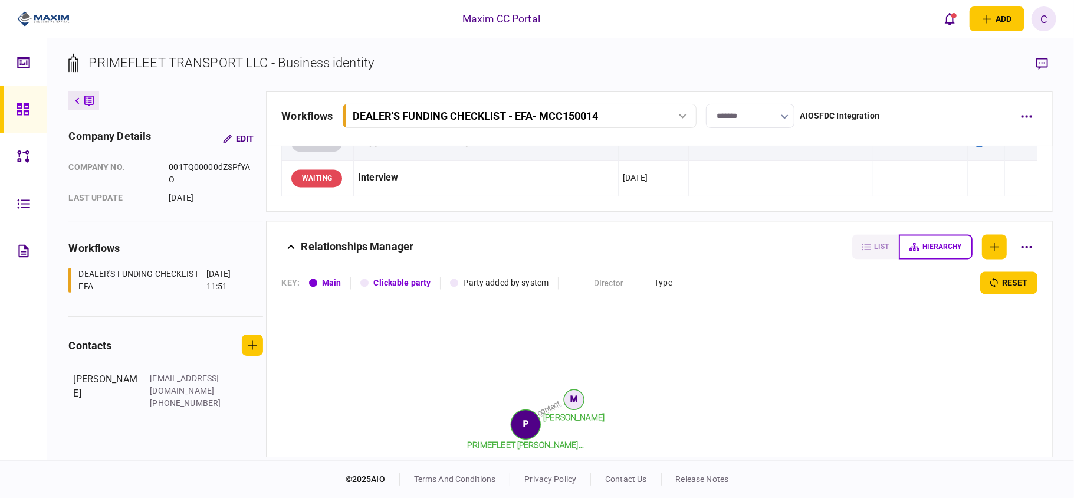
click at [175, 62] on div "PRIMEFLEET TRANSPORT LLC - Business identity" at bounding box center [230, 62] width 285 height 19
click at [27, 98] on div at bounding box center [26, 109] width 19 height 47
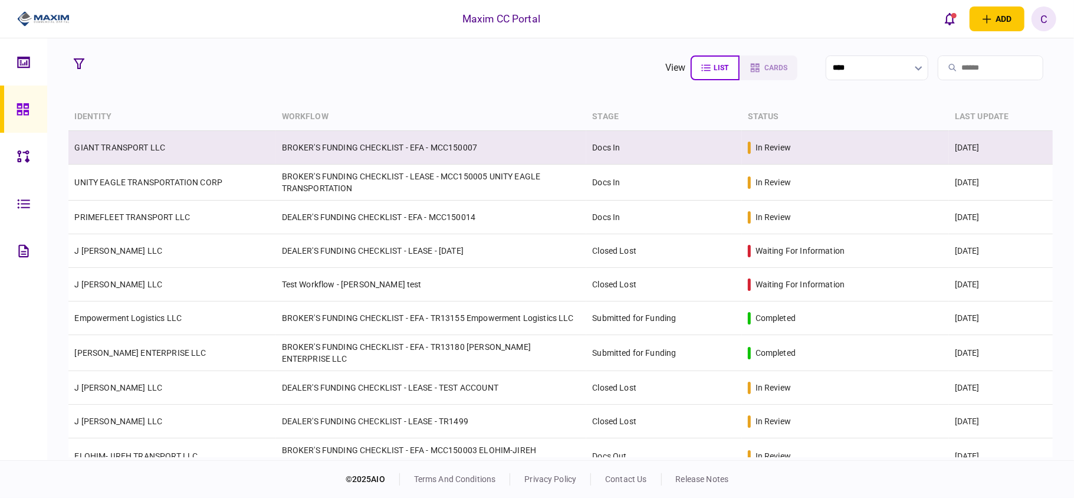
click at [324, 146] on td "BROKER'S FUNDING CHECKLIST - EFA - MCC150007" at bounding box center [431, 148] width 311 height 34
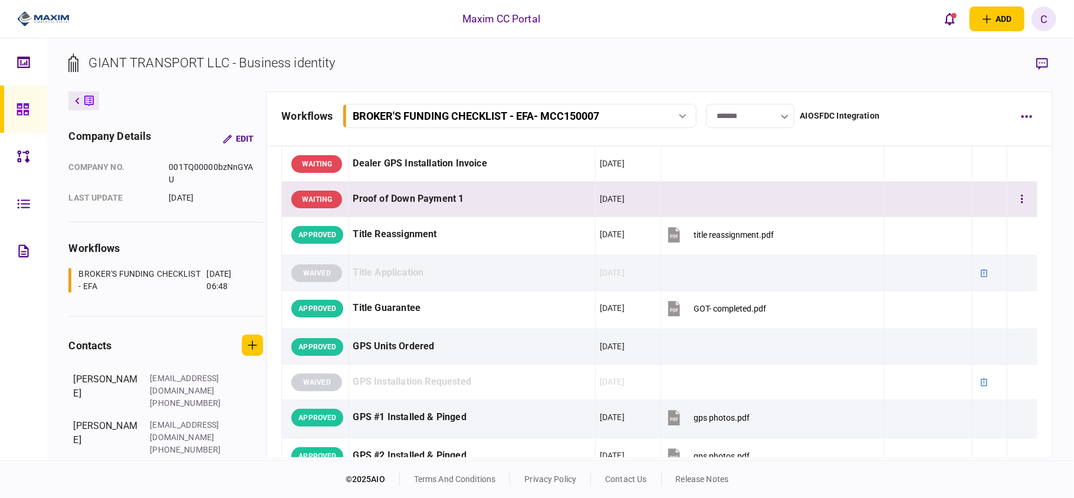
scroll to position [943, 0]
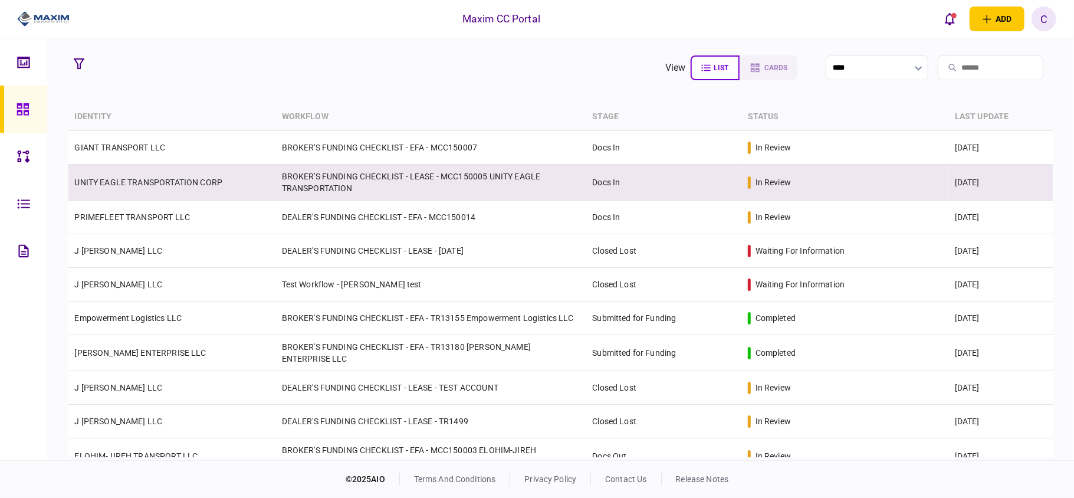
click at [151, 180] on link "UNITY EAGLE TRANSPORTATION CORP" at bounding box center [148, 181] width 148 height 9
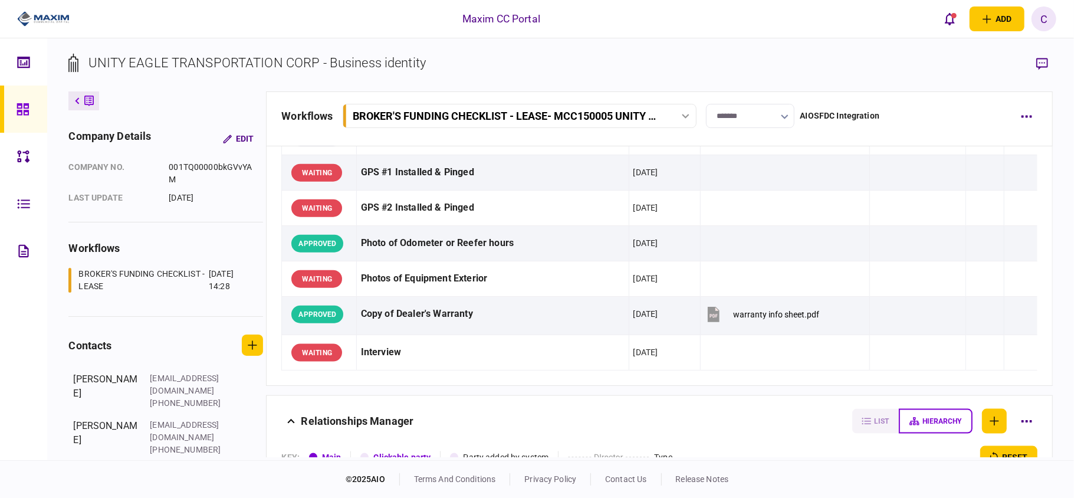
scroll to position [1100, 0]
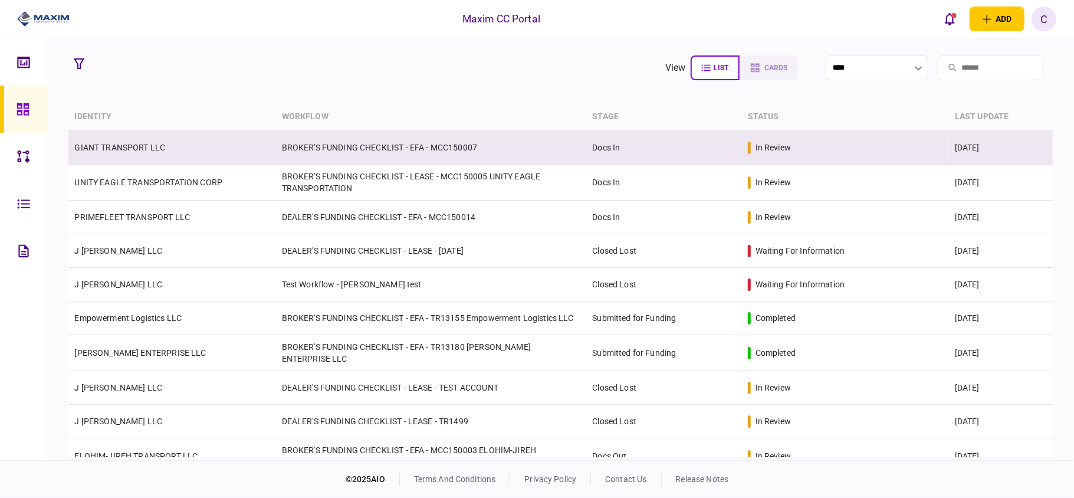
click at [154, 147] on link "GIANT TRANSPORT LLC" at bounding box center [119, 147] width 91 height 9
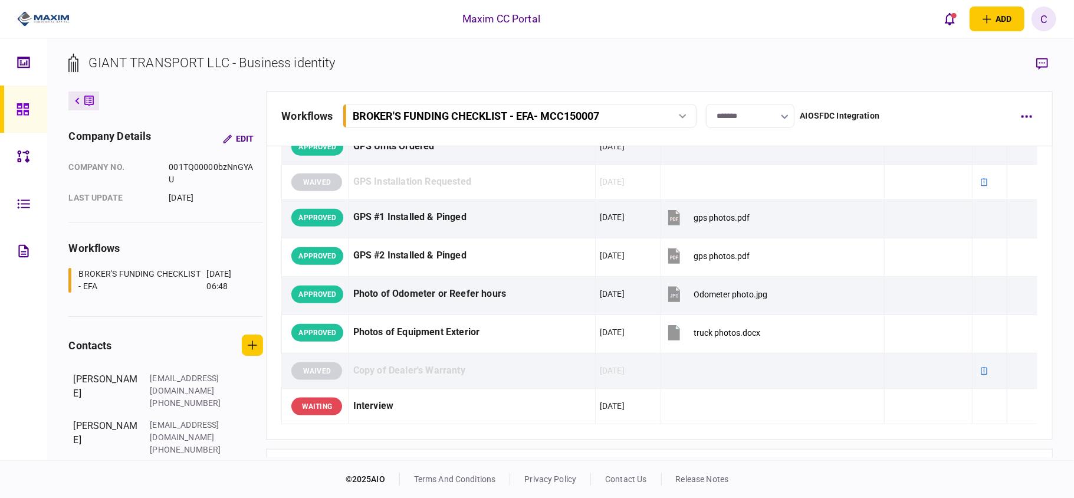
scroll to position [1022, 0]
